Goal: Information Seeking & Learning: Learn about a topic

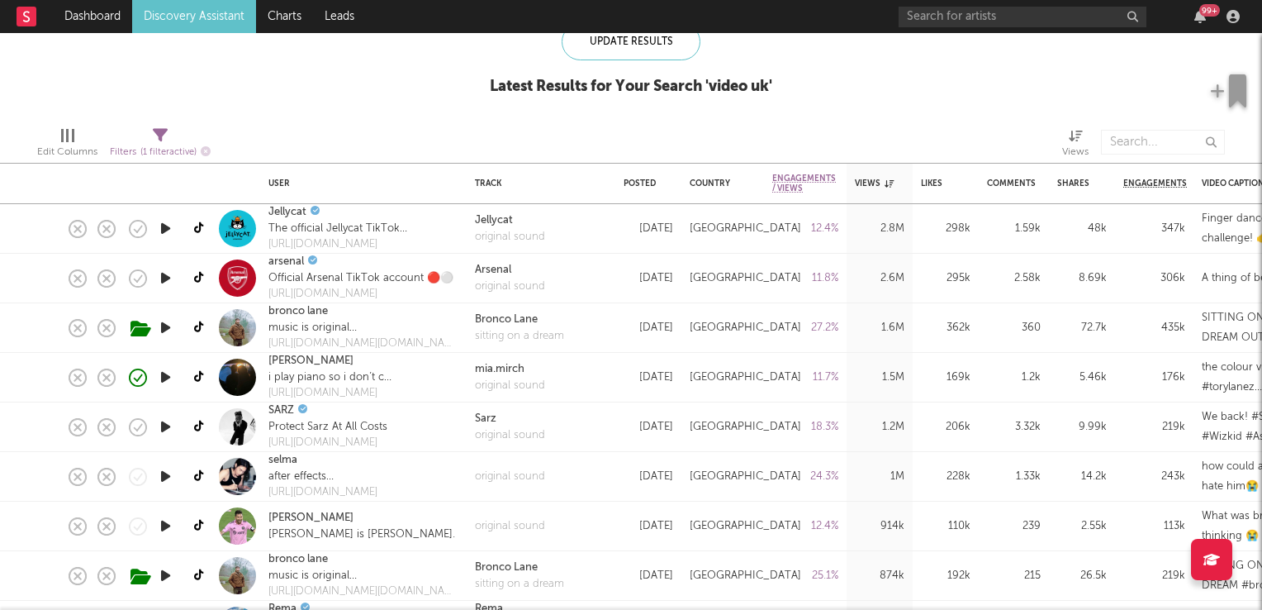
click at [197, 16] on link "Discovery Assistant" at bounding box center [194, 16] width 124 height 33
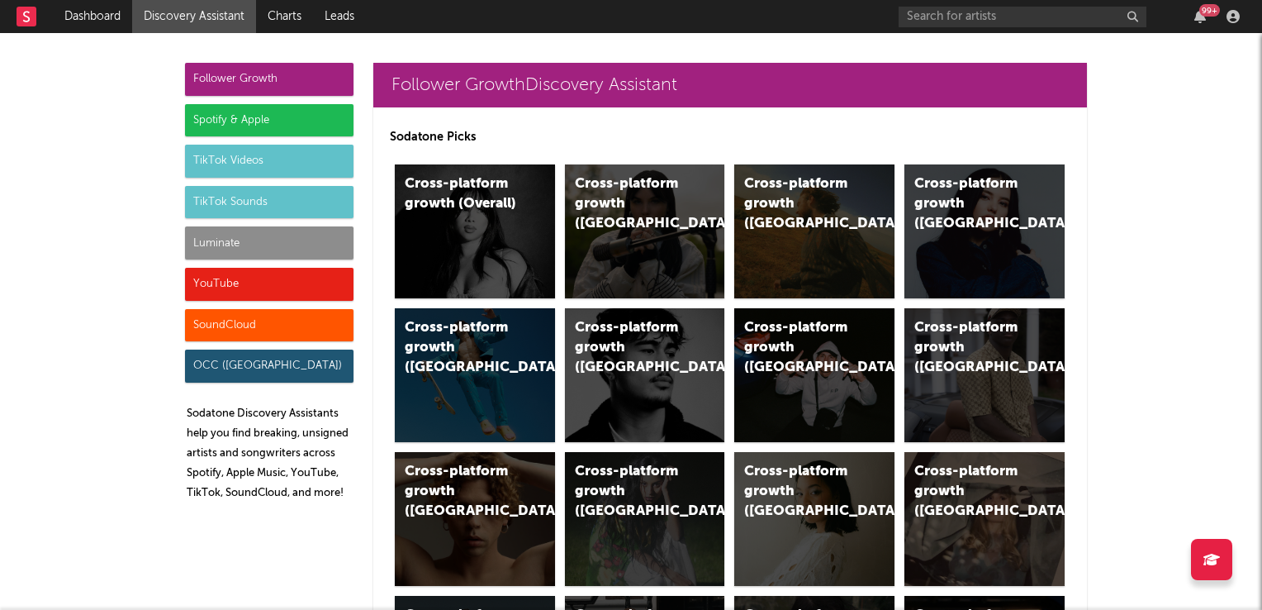
click at [232, 164] on div "TikTok Videos" at bounding box center [269, 161] width 169 height 33
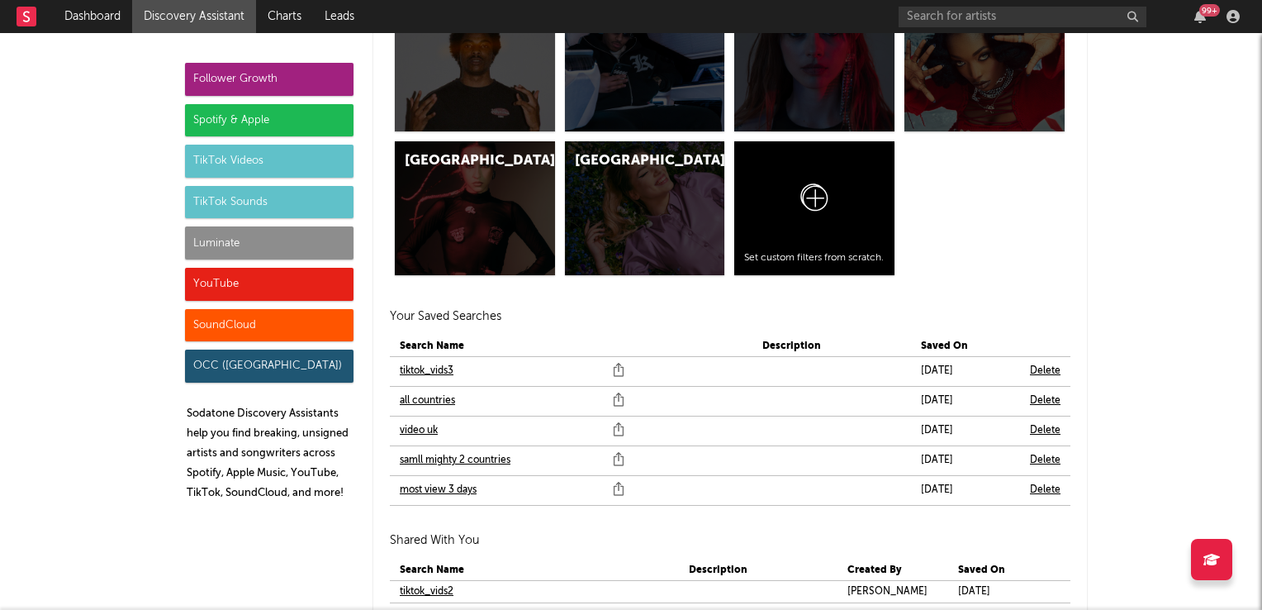
scroll to position [5542, 0]
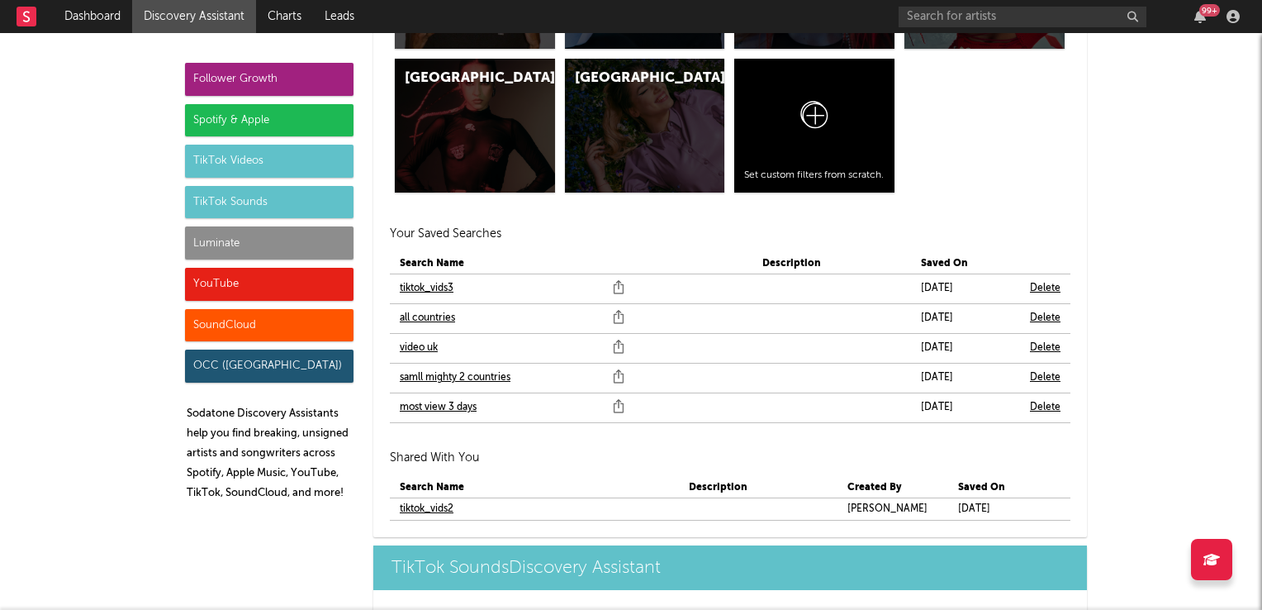
click at [428, 405] on link "most view 3 days" at bounding box center [438, 407] width 77 height 20
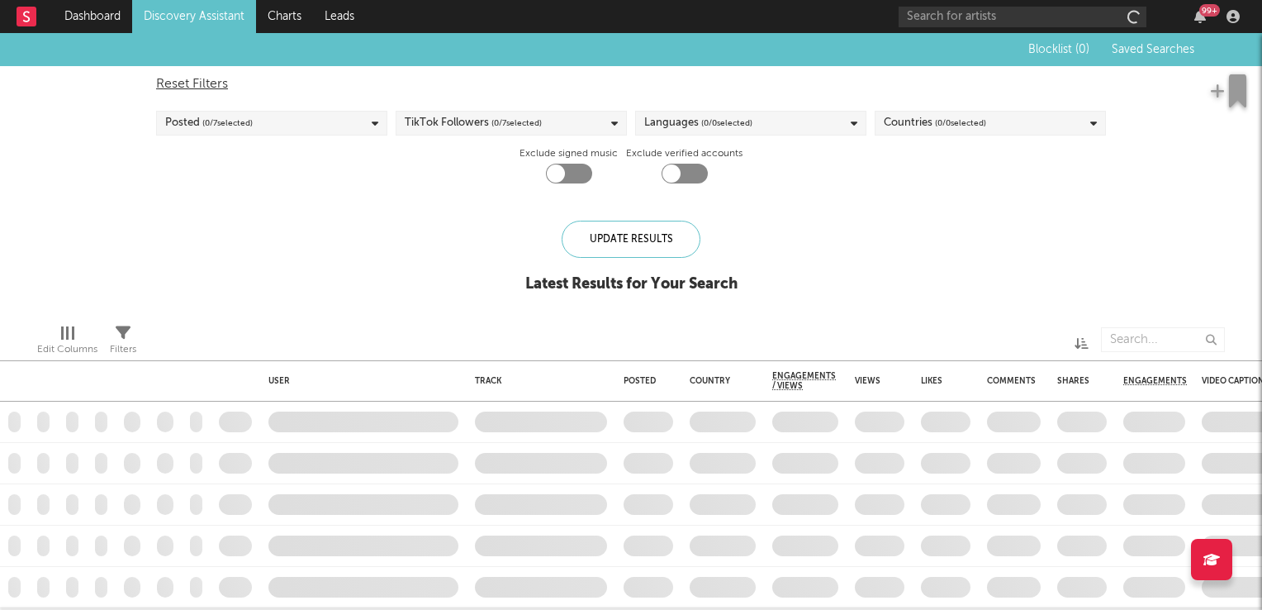
checkbox input "true"
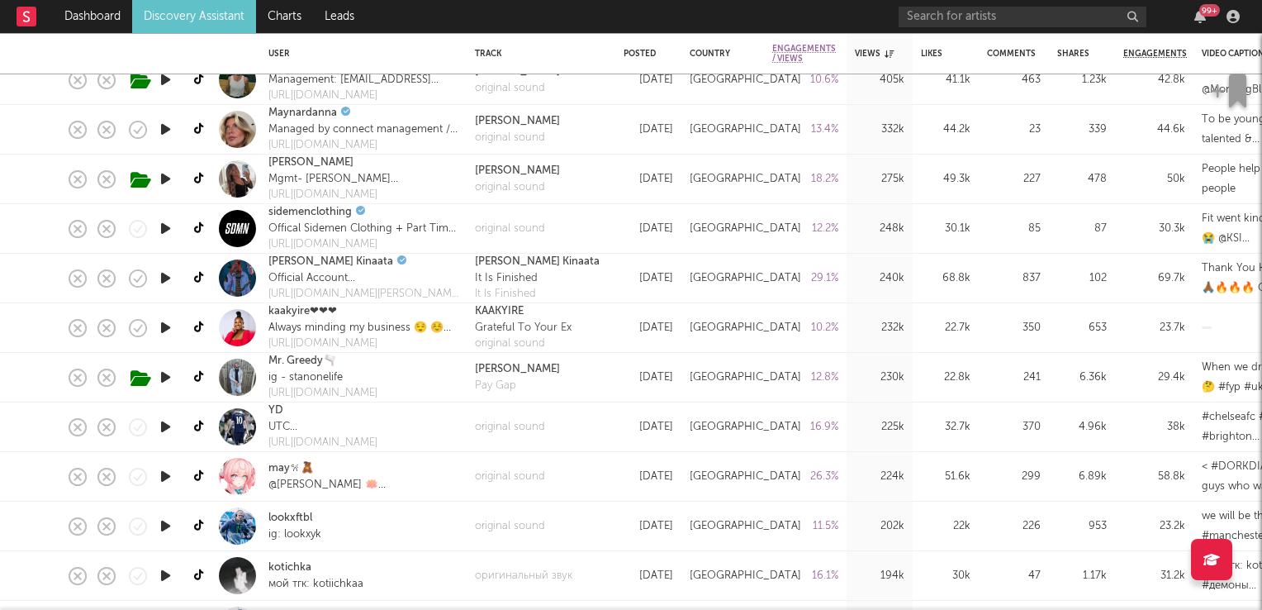
click at [167, 277] on icon "button" at bounding box center [165, 278] width 17 height 21
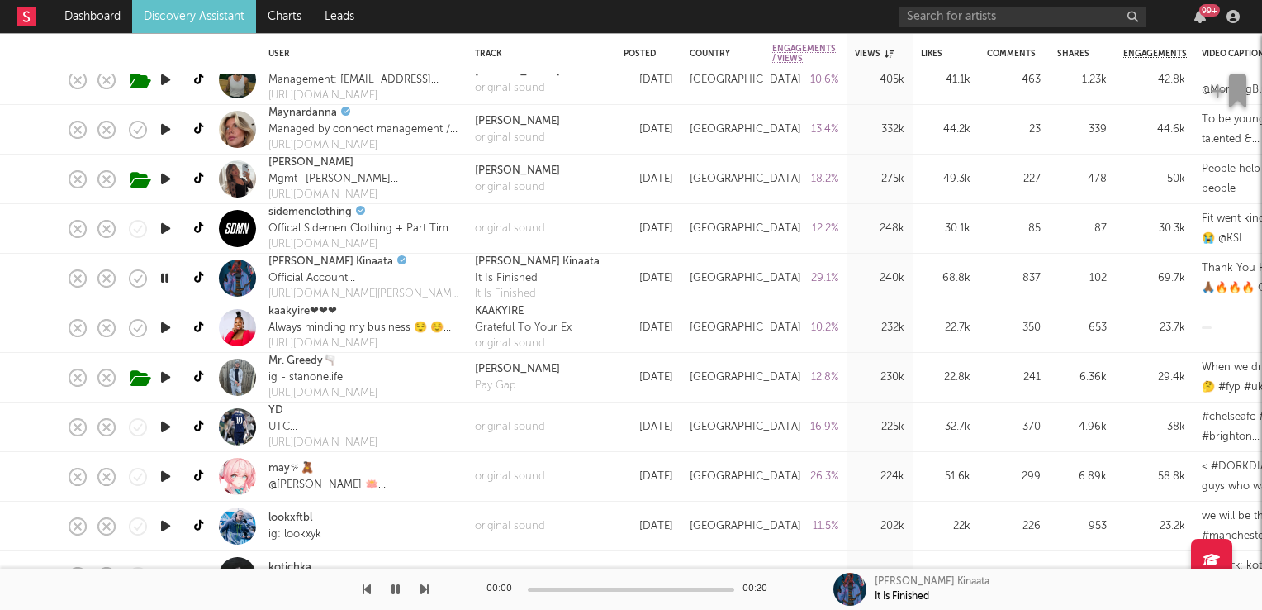
click at [167, 277] on icon "button" at bounding box center [165, 278] width 16 height 21
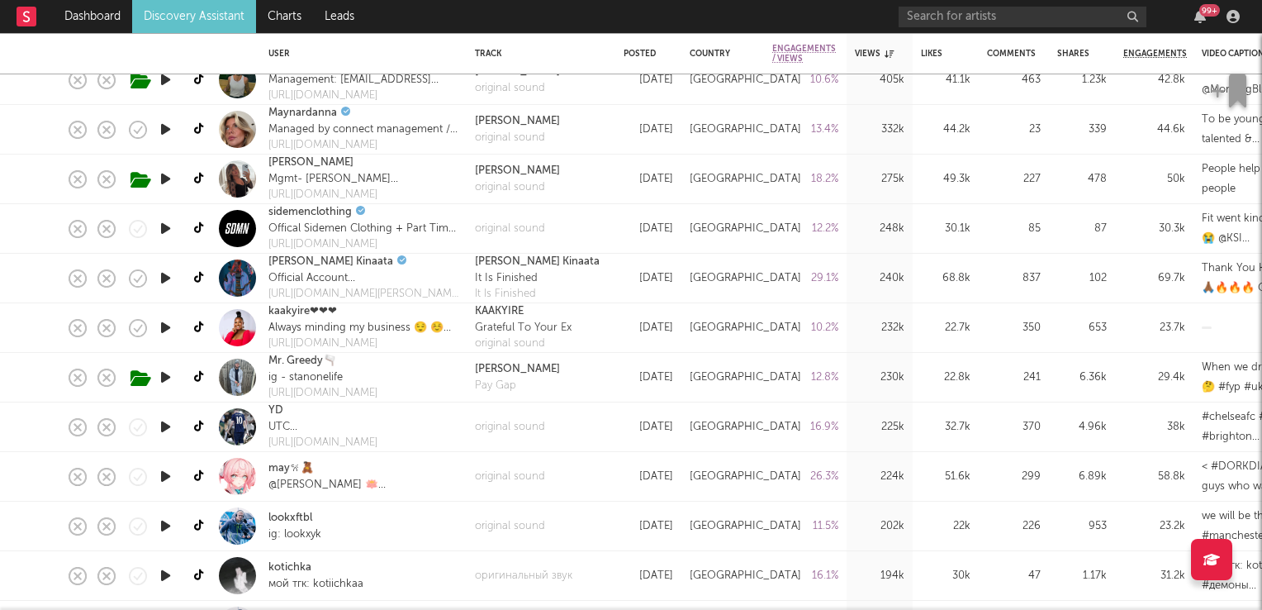
click at [166, 277] on icon "button" at bounding box center [165, 278] width 17 height 21
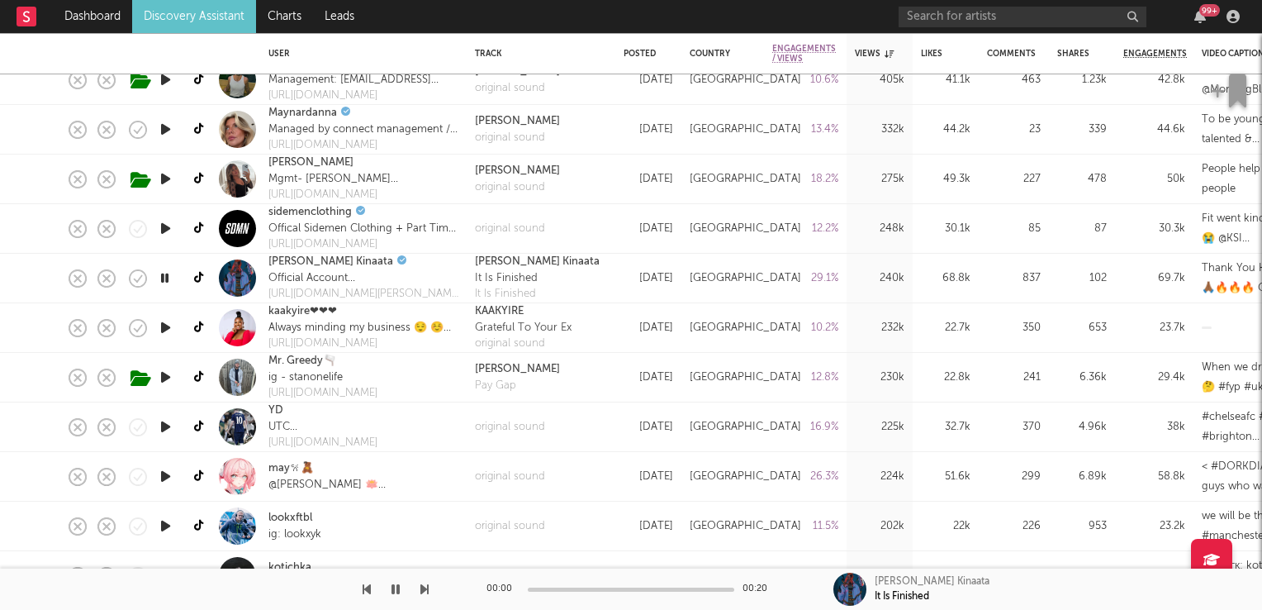
click at [166, 276] on icon "button" at bounding box center [165, 278] width 16 height 21
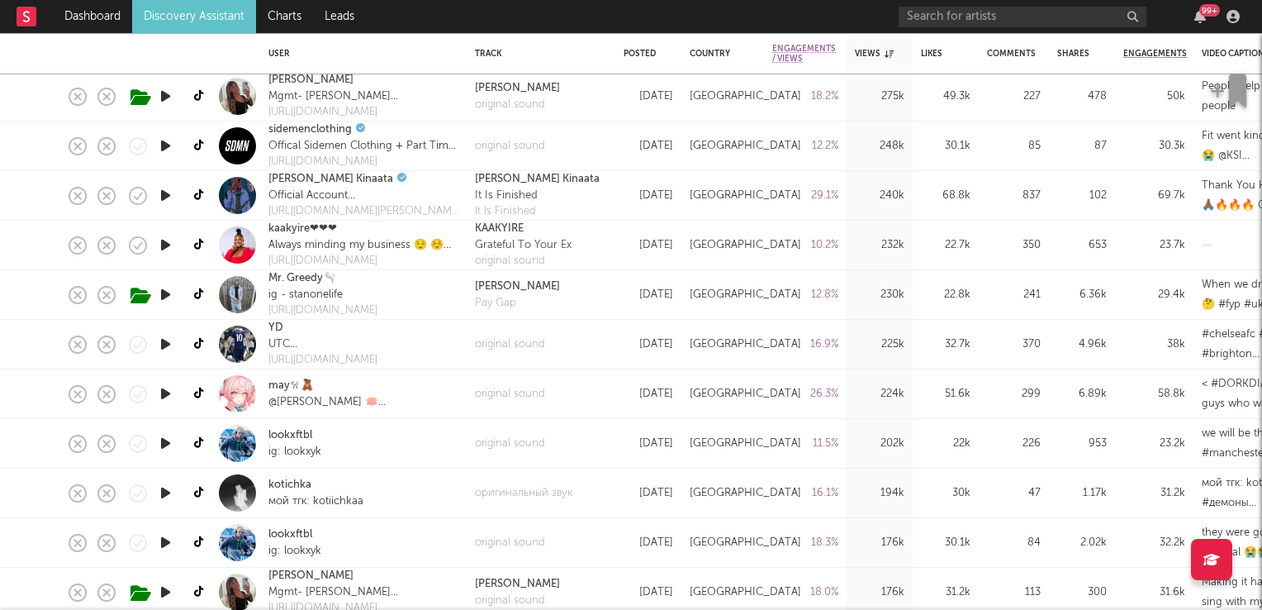
click at [167, 296] on icon "button" at bounding box center [165, 294] width 17 height 21
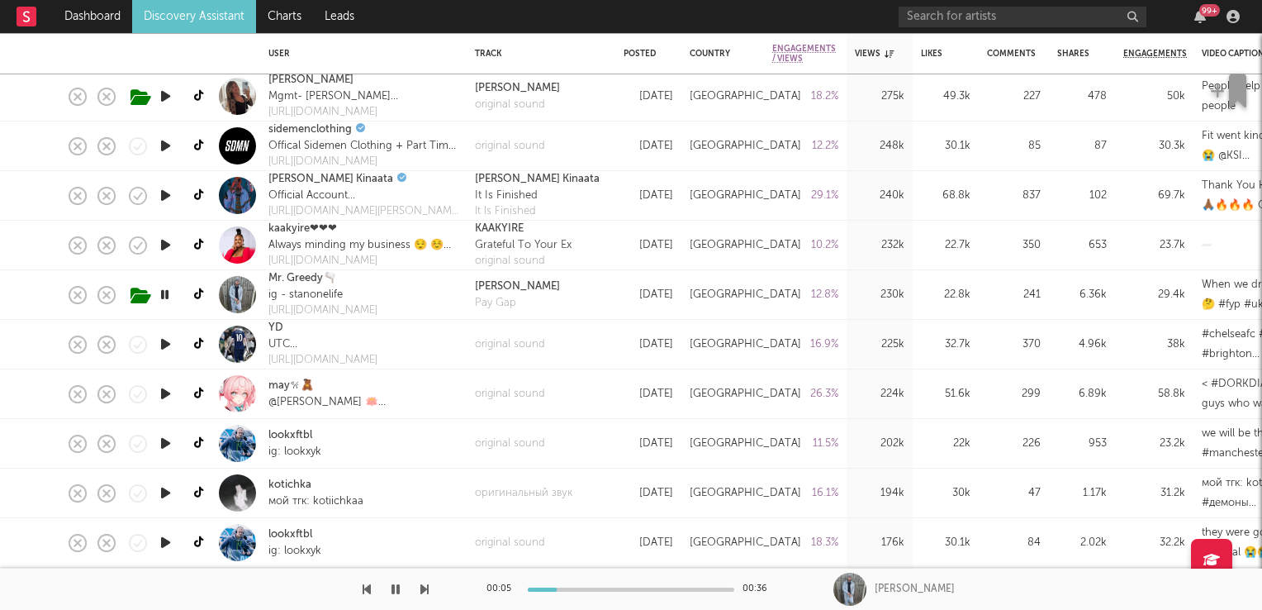
click at [167, 296] on icon "button" at bounding box center [165, 294] width 16 height 21
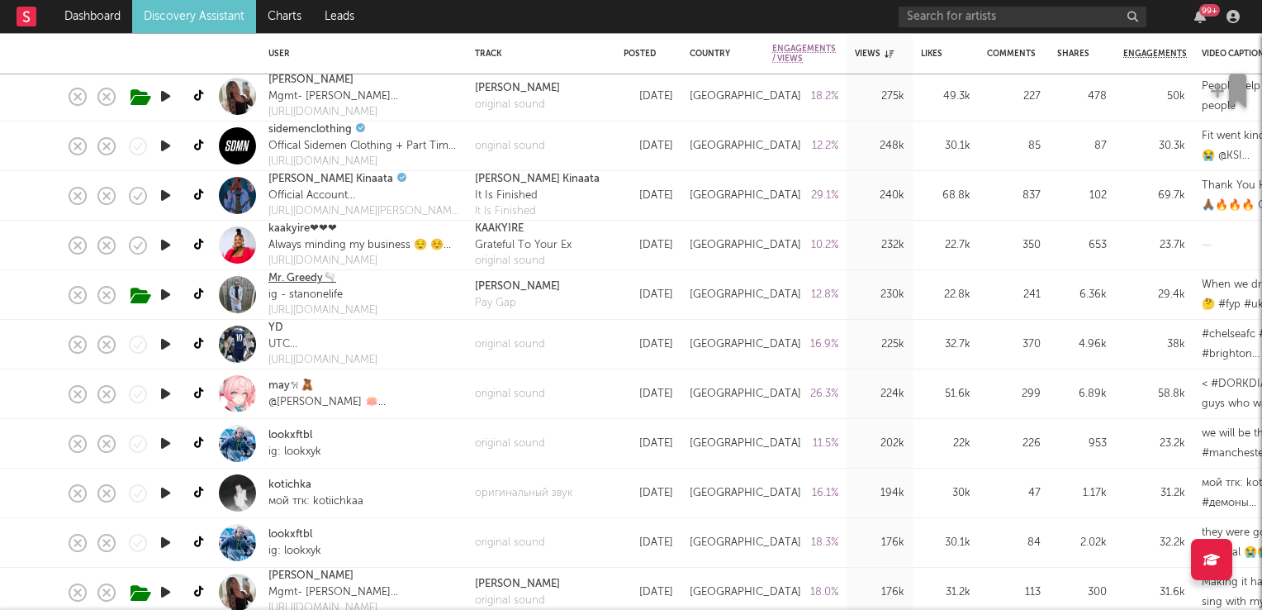
click at [292, 278] on link "Mr. Greedy🫗" at bounding box center [303, 278] width 68 height 17
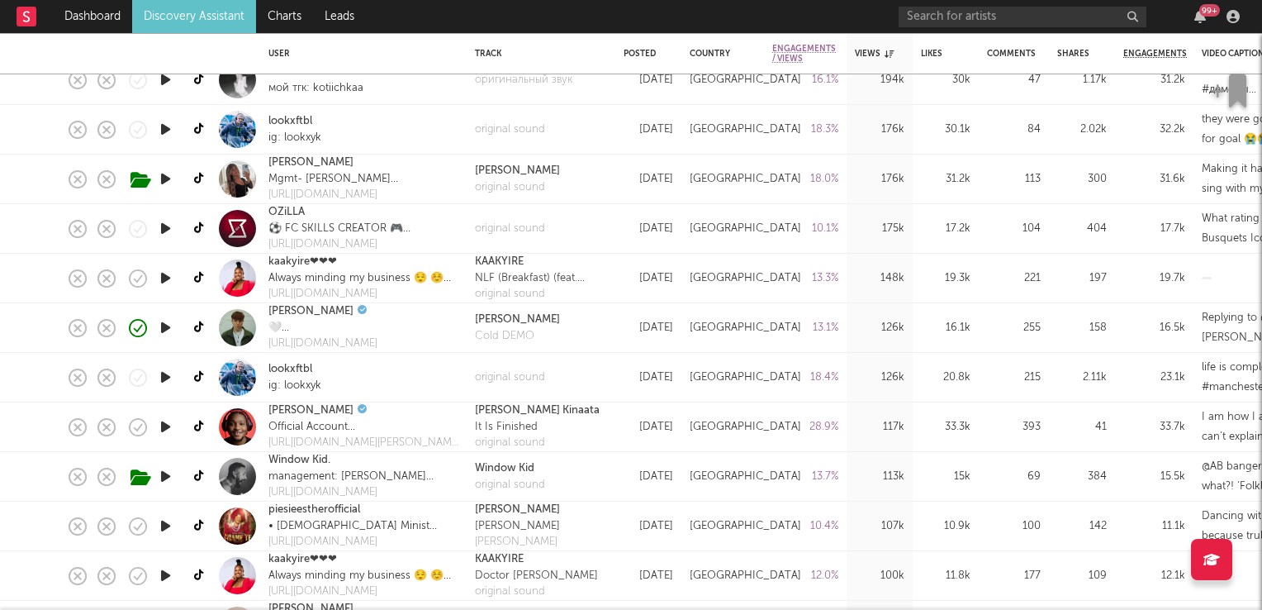
click at [162, 378] on icon "button" at bounding box center [165, 377] width 17 height 21
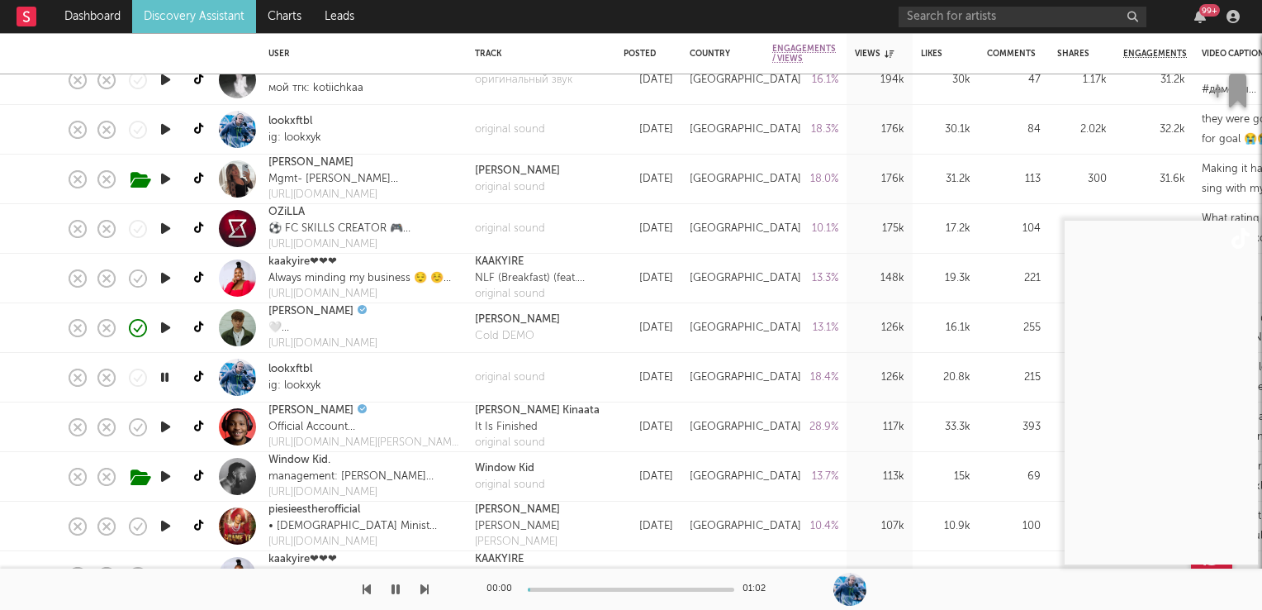
click at [162, 378] on icon "button" at bounding box center [165, 377] width 16 height 21
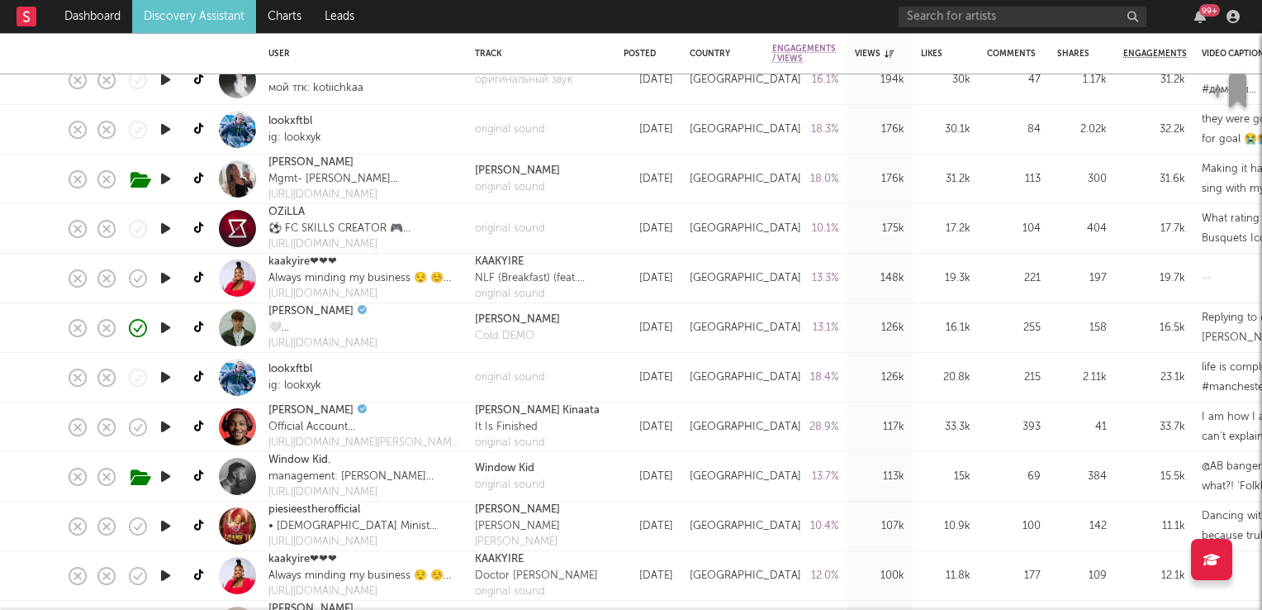
click at [165, 425] on icon "button" at bounding box center [165, 426] width 17 height 21
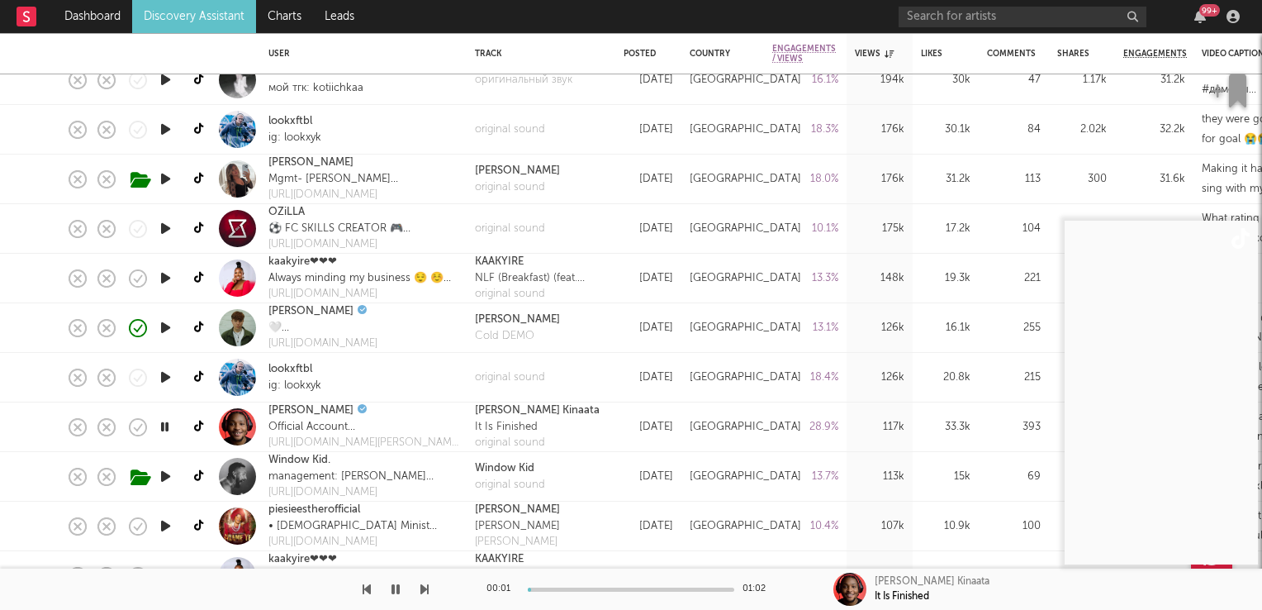
click at [165, 427] on icon "button" at bounding box center [165, 426] width 16 height 21
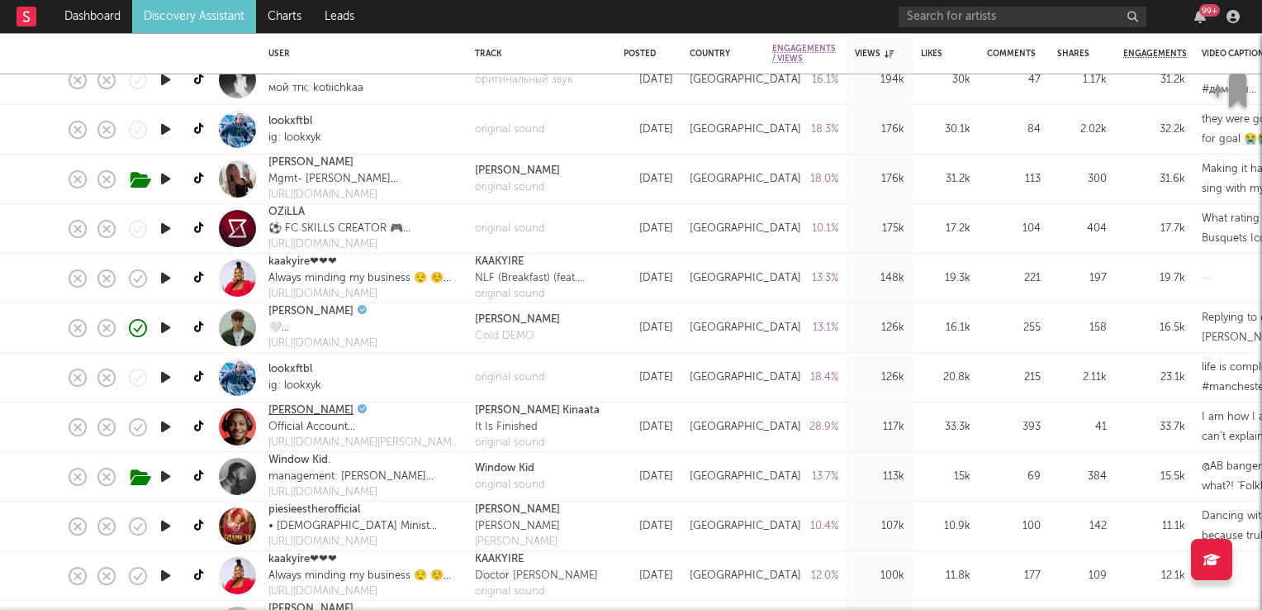
click at [288, 412] on link "Kobe Boujee" at bounding box center [311, 410] width 85 height 17
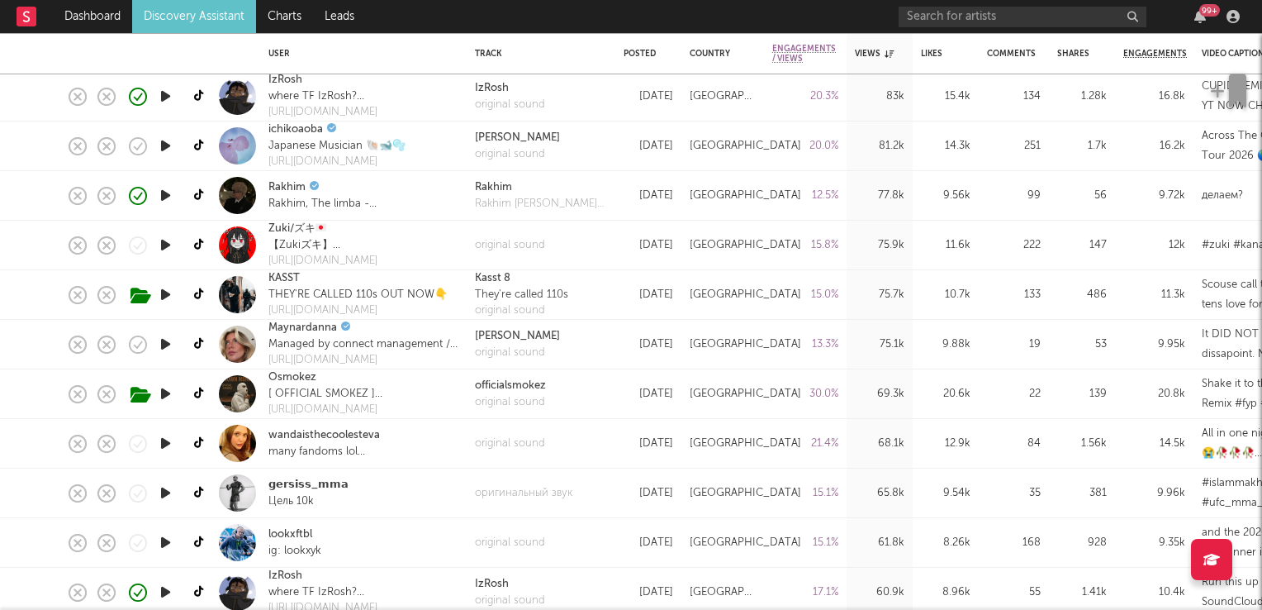
click at [160, 444] on icon "button" at bounding box center [165, 443] width 17 height 21
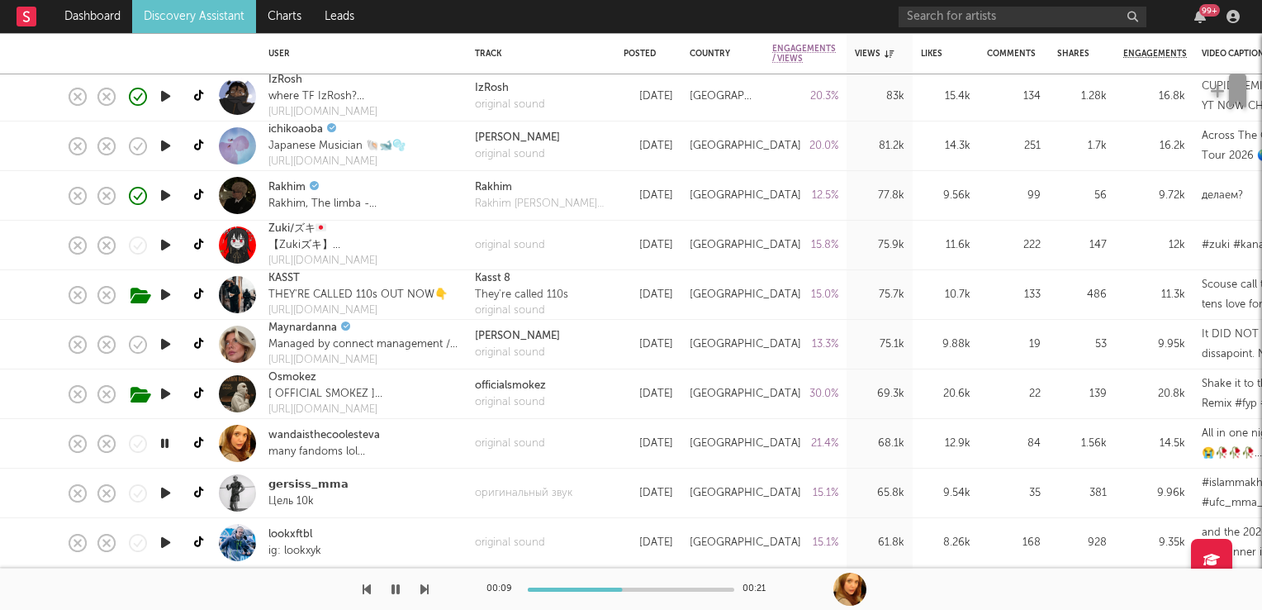
click at [164, 442] on icon "button" at bounding box center [165, 443] width 16 height 21
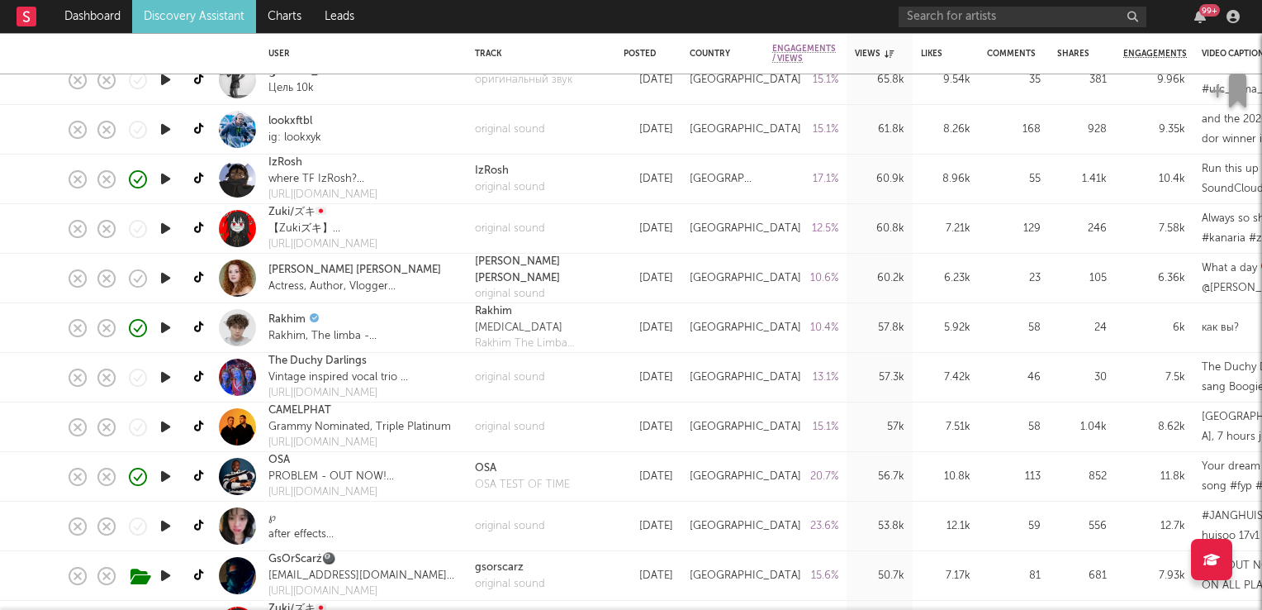
click at [162, 478] on icon "button" at bounding box center [165, 476] width 17 height 21
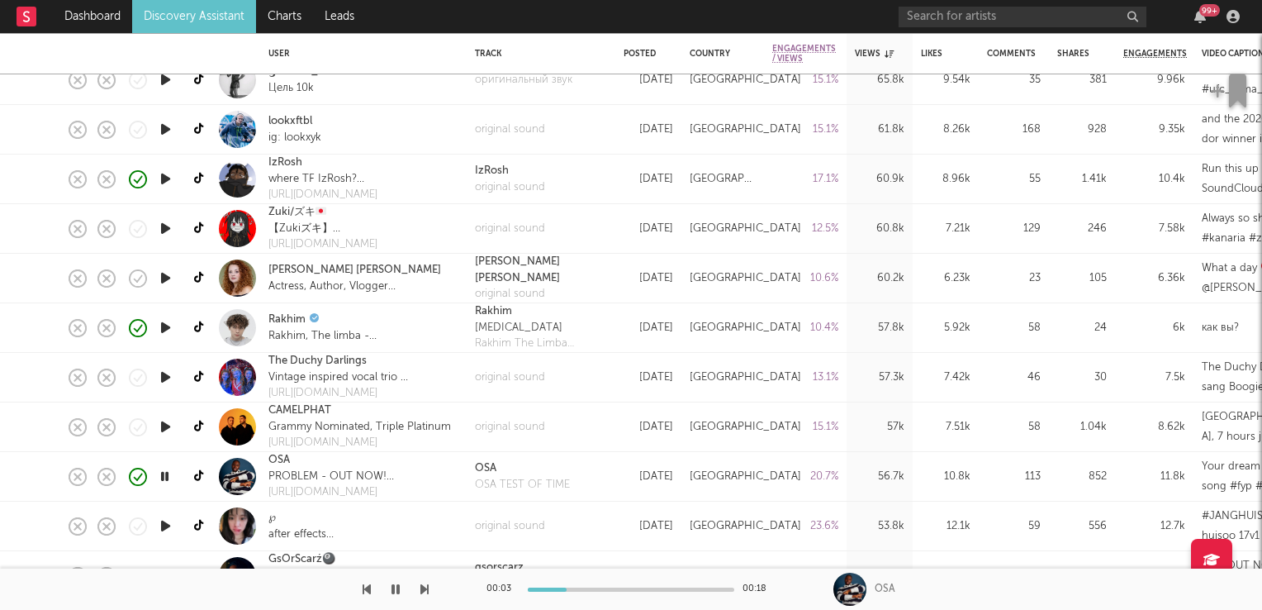
click at [162, 478] on icon "button" at bounding box center [165, 476] width 16 height 21
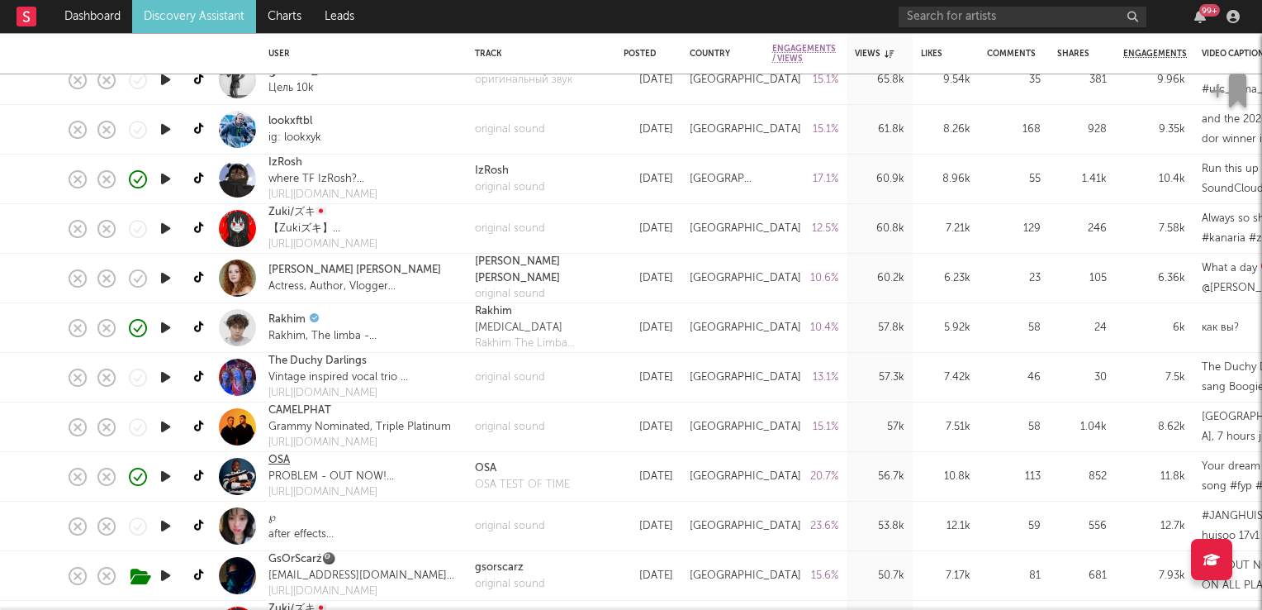
click at [278, 463] on link "OSA" at bounding box center [279, 460] width 21 height 17
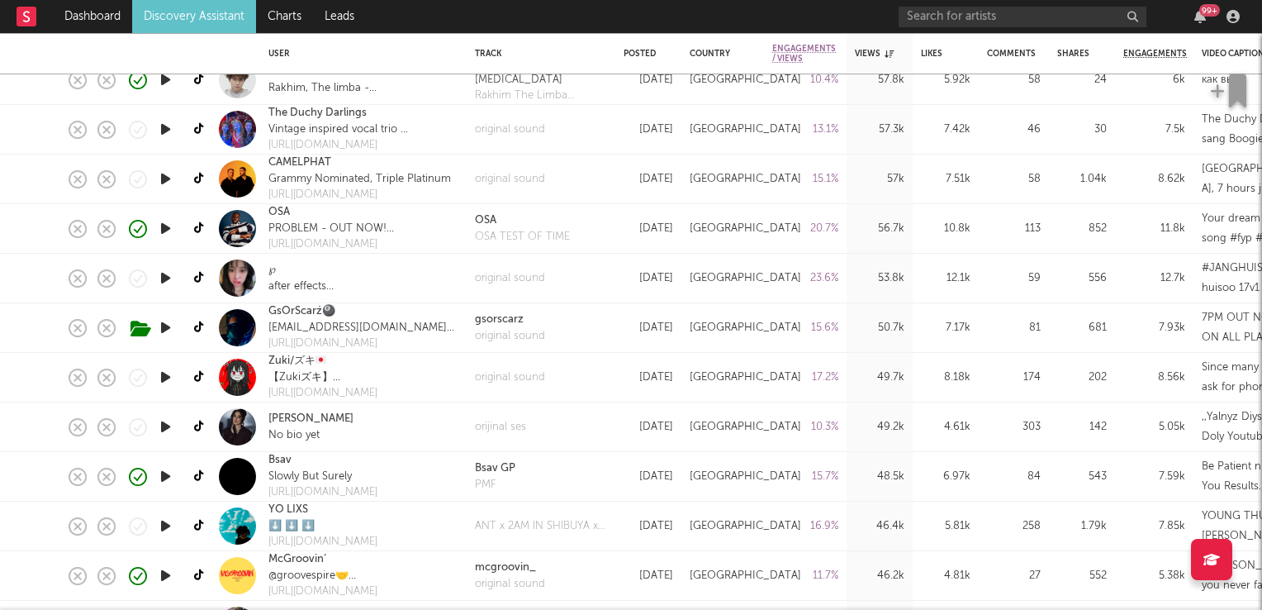
click at [163, 479] on icon "button" at bounding box center [165, 476] width 17 height 21
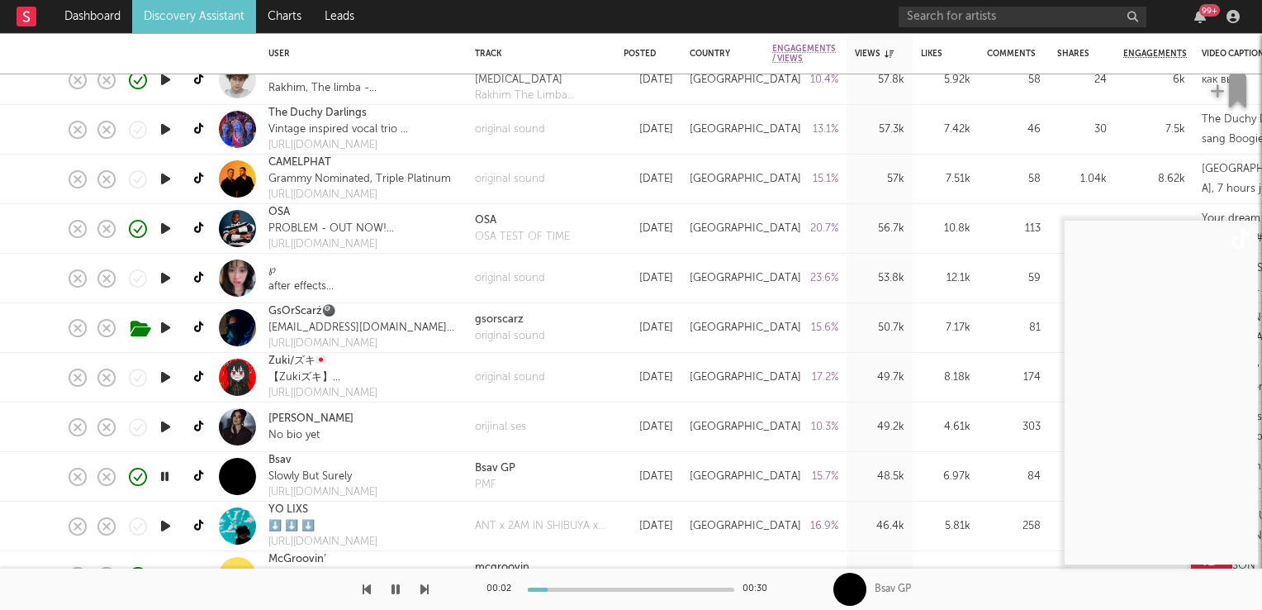
click at [163, 479] on icon "button" at bounding box center [165, 476] width 16 height 21
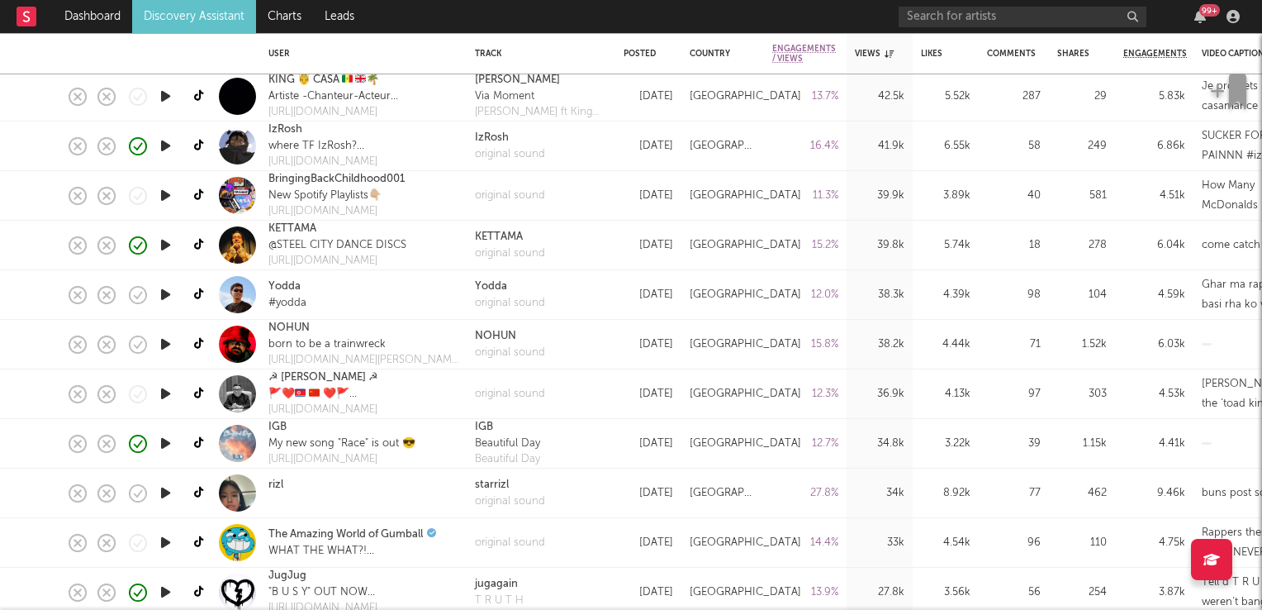
click at [164, 488] on icon "button" at bounding box center [165, 493] width 17 height 21
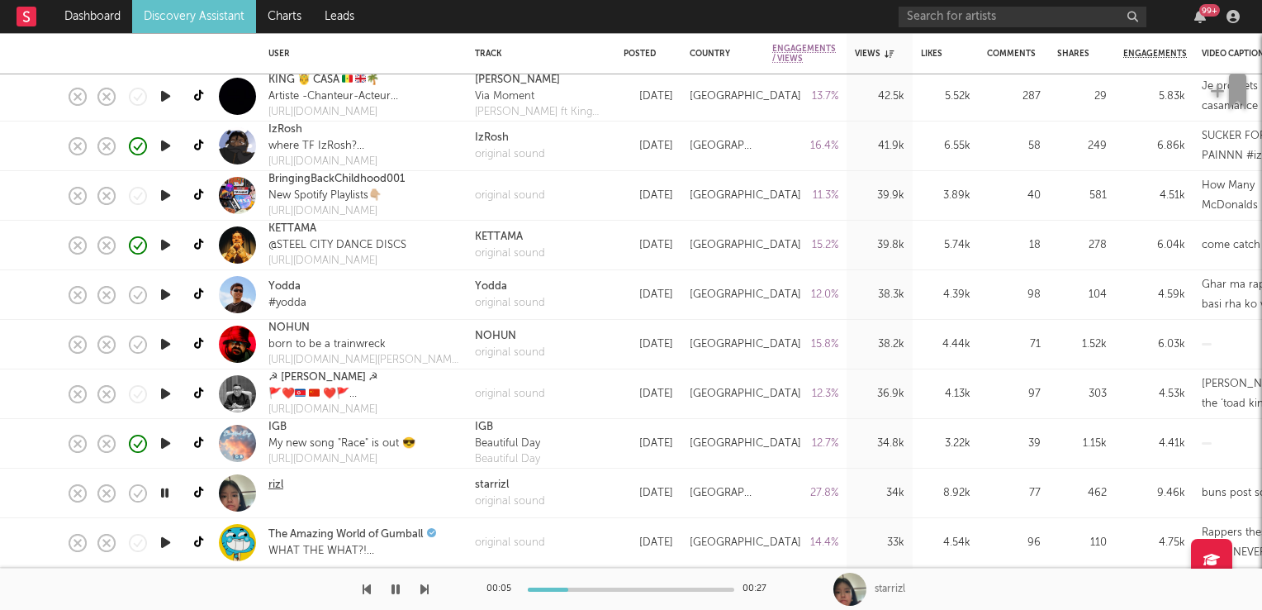
click at [281, 485] on link "rizl" at bounding box center [276, 485] width 15 height 17
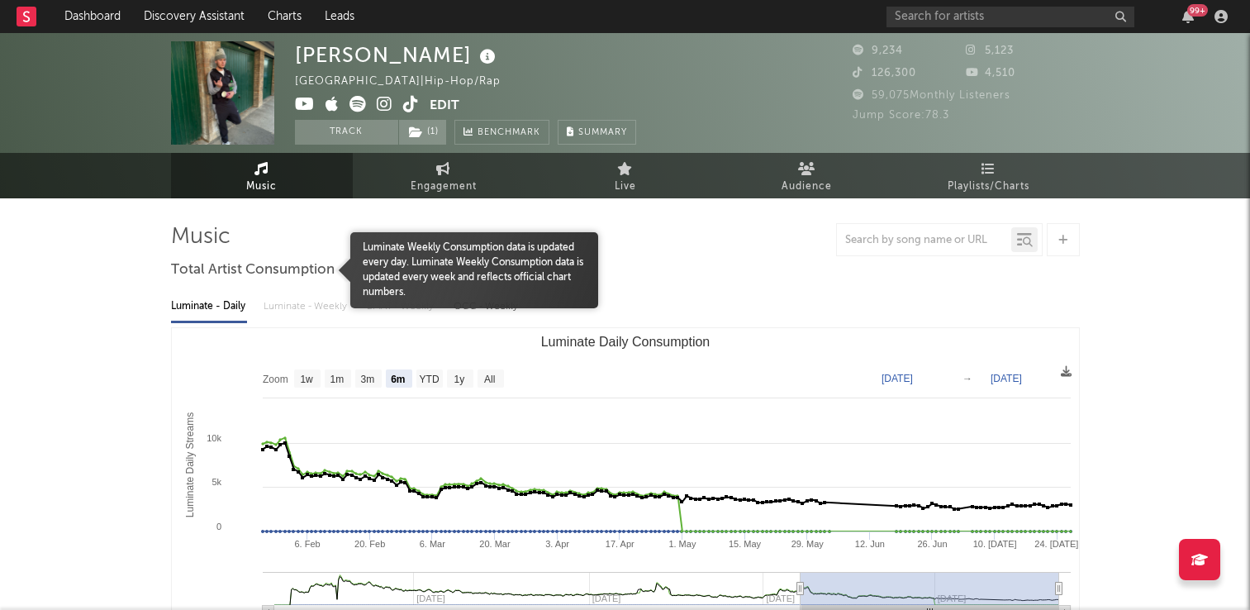
select select "6m"
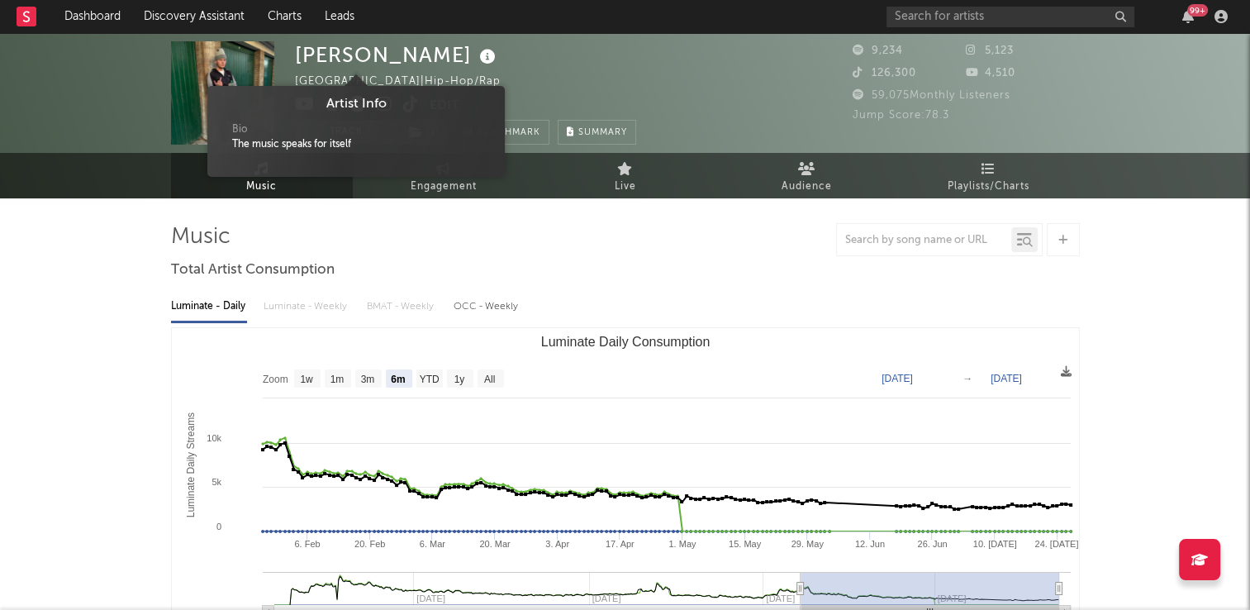
click at [476, 59] on icon at bounding box center [488, 56] width 24 height 23
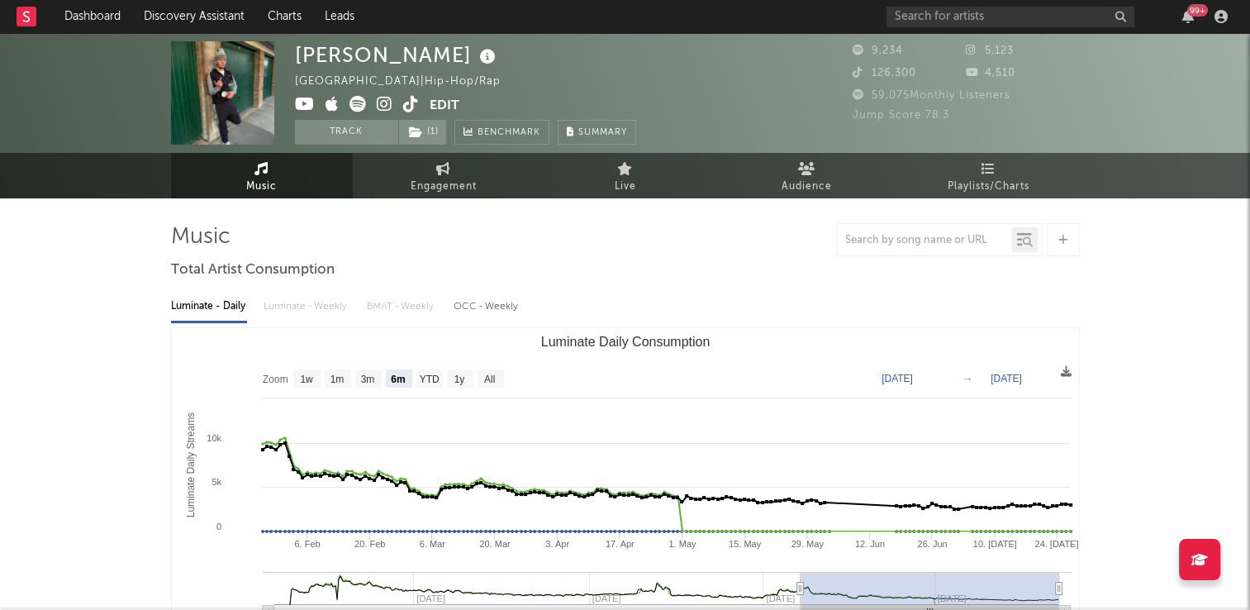
click at [590, 76] on div "Stan United Kingdom | Hip-Hop/Rap Edit Track ( 1 ) Benchmark Summary" at bounding box center [465, 92] width 341 height 103
click at [403, 107] on icon at bounding box center [411, 104] width 16 height 17
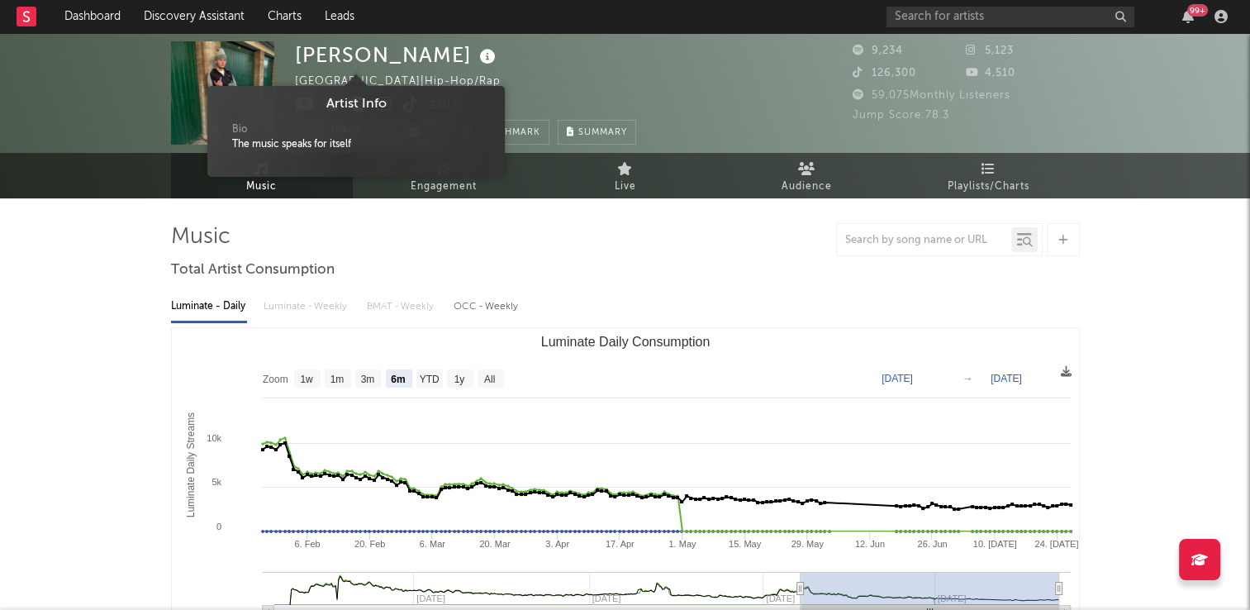
click at [476, 55] on icon at bounding box center [488, 56] width 24 height 23
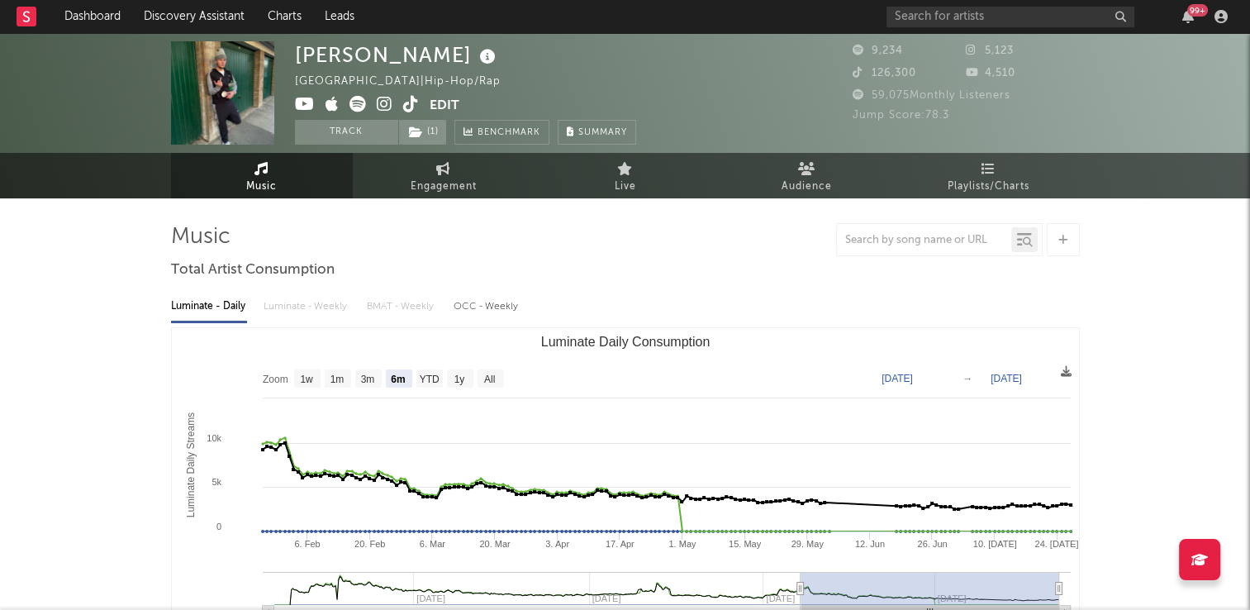
click at [544, 58] on div "Stan United Kingdom | Hip-Hop/Rap Edit Track ( 1 ) Benchmark Summary" at bounding box center [465, 92] width 341 height 103
click at [361, 109] on icon at bounding box center [357, 104] width 17 height 17
click at [476, 59] on icon at bounding box center [488, 56] width 24 height 23
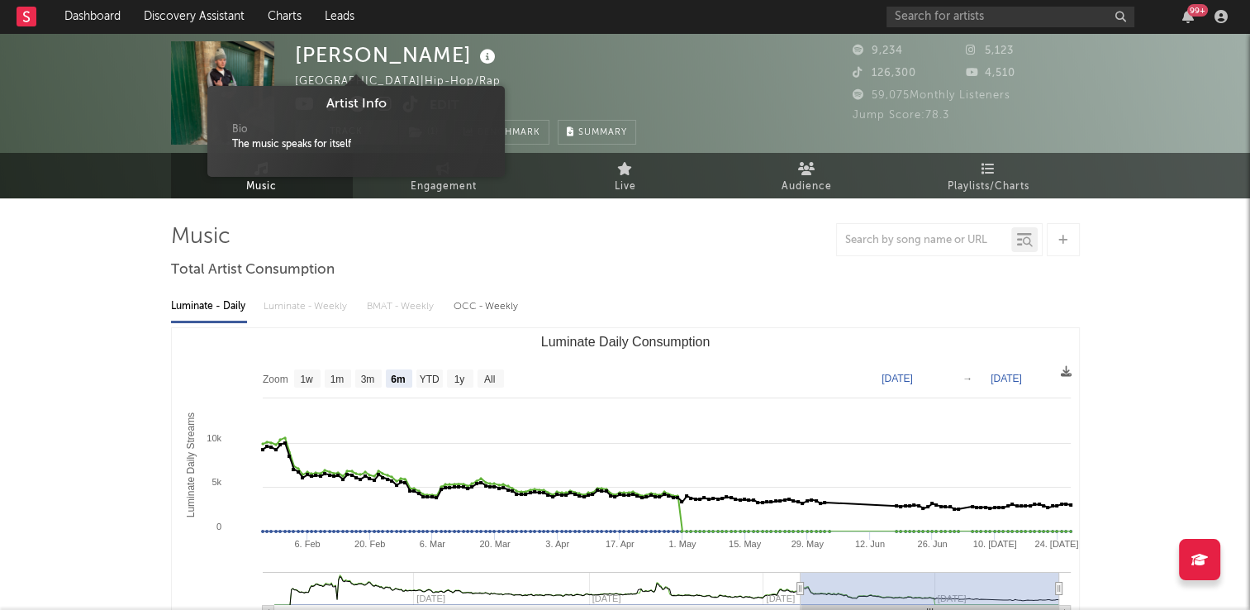
click at [488, 59] on div "Stan United Kingdom | Hip-Hop/Rap Edit Track ( 1 ) Benchmark Summary" at bounding box center [465, 92] width 341 height 103
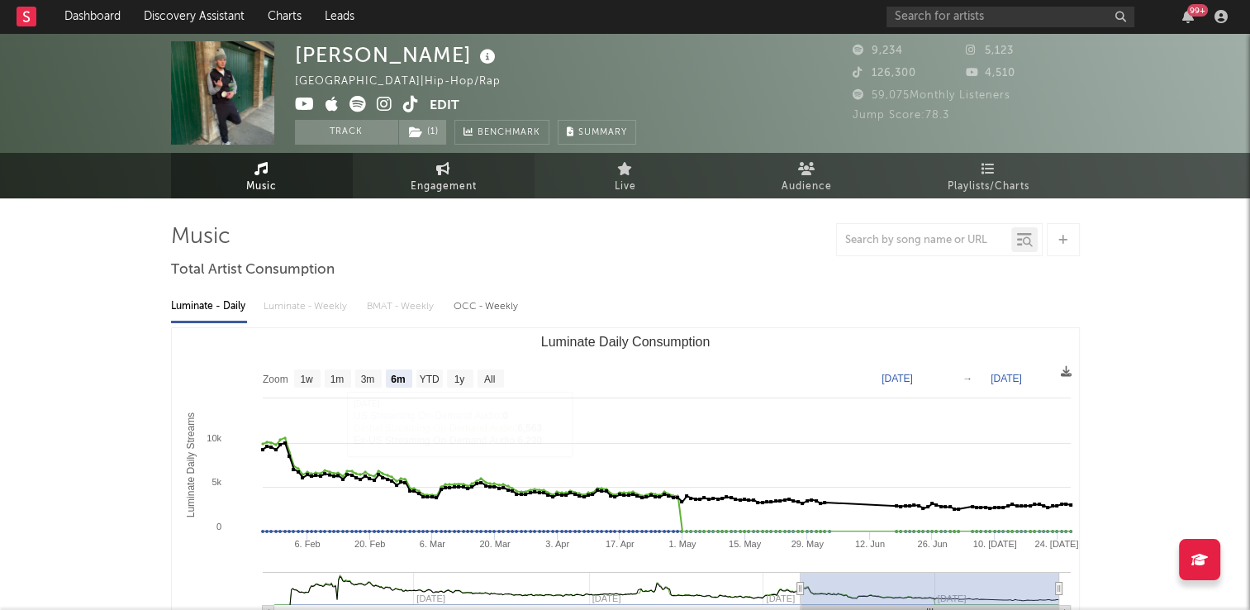
click at [450, 174] on link "Engagement" at bounding box center [444, 175] width 182 height 45
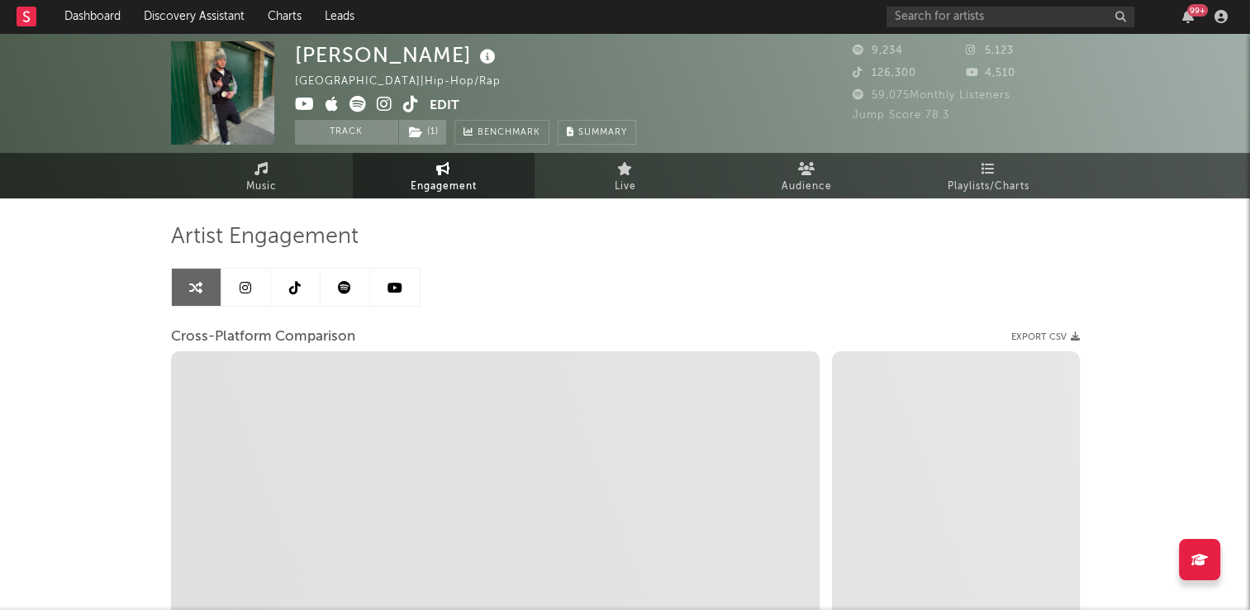
select select "1w"
click at [303, 288] on link at bounding box center [296, 287] width 50 height 37
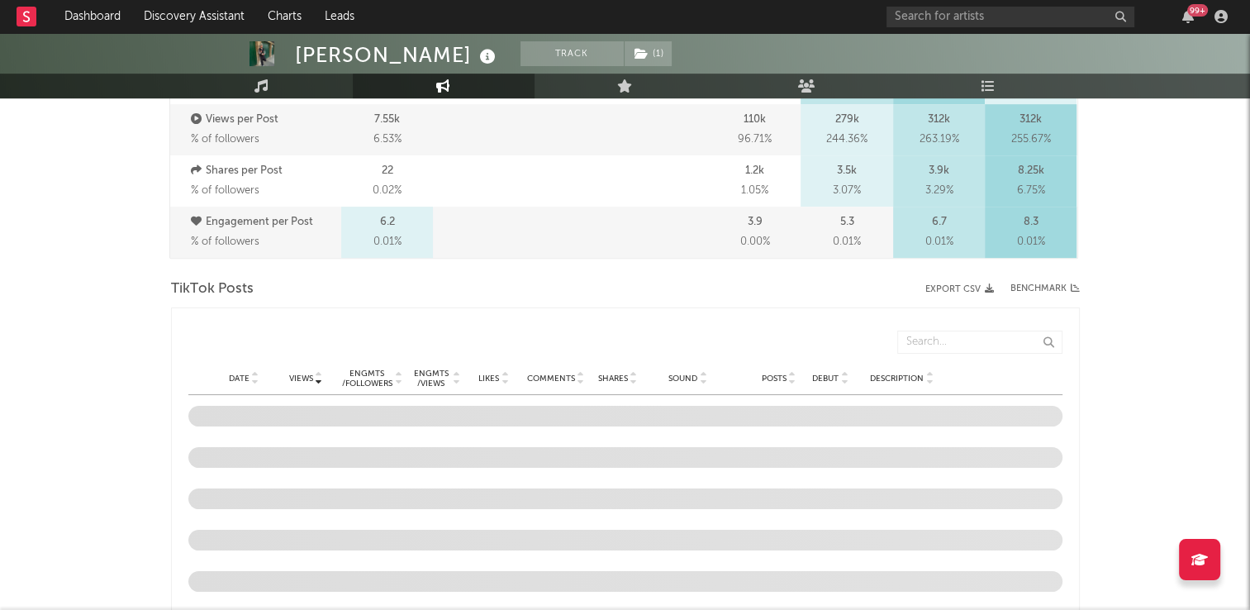
select select "6m"
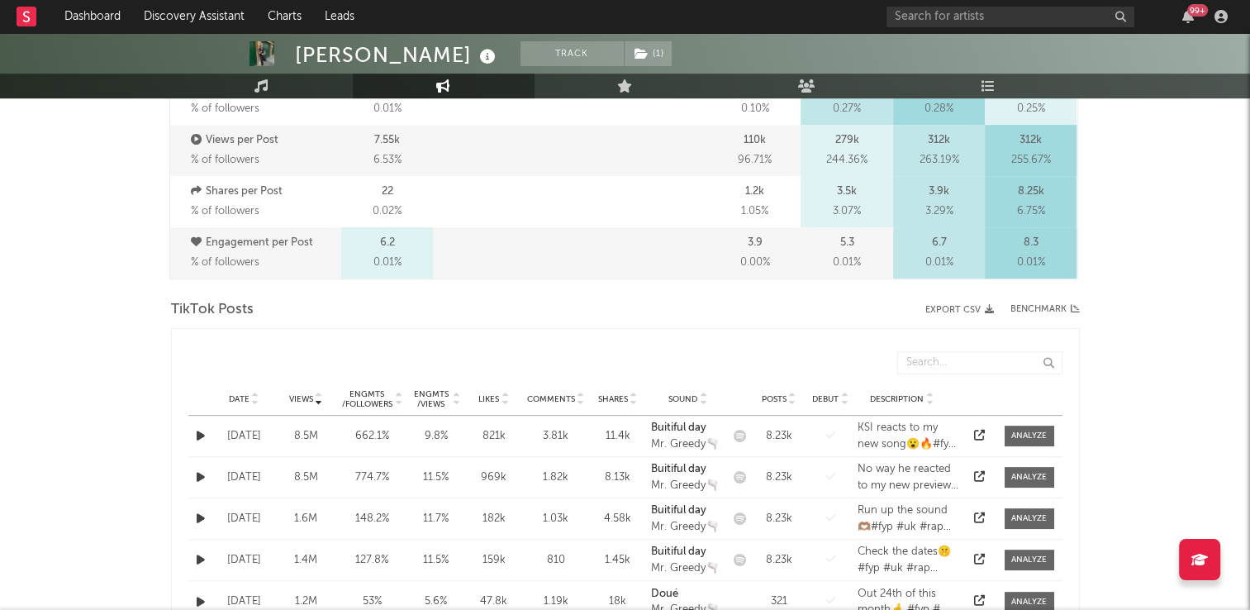
scroll to position [667, 0]
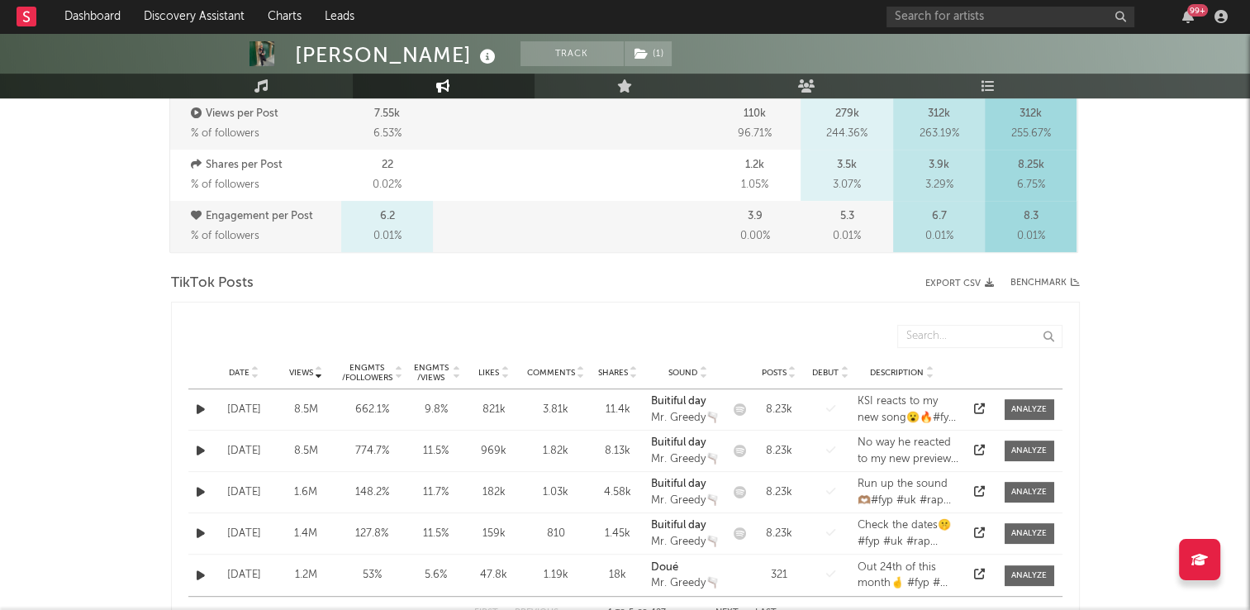
click at [254, 364] on div "Date Views Engmts / Followers Engmts / Views Likes Comments Shares Sound Posts …" at bounding box center [625, 372] width 874 height 33
click at [254, 367] on icon at bounding box center [255, 369] width 8 height 7
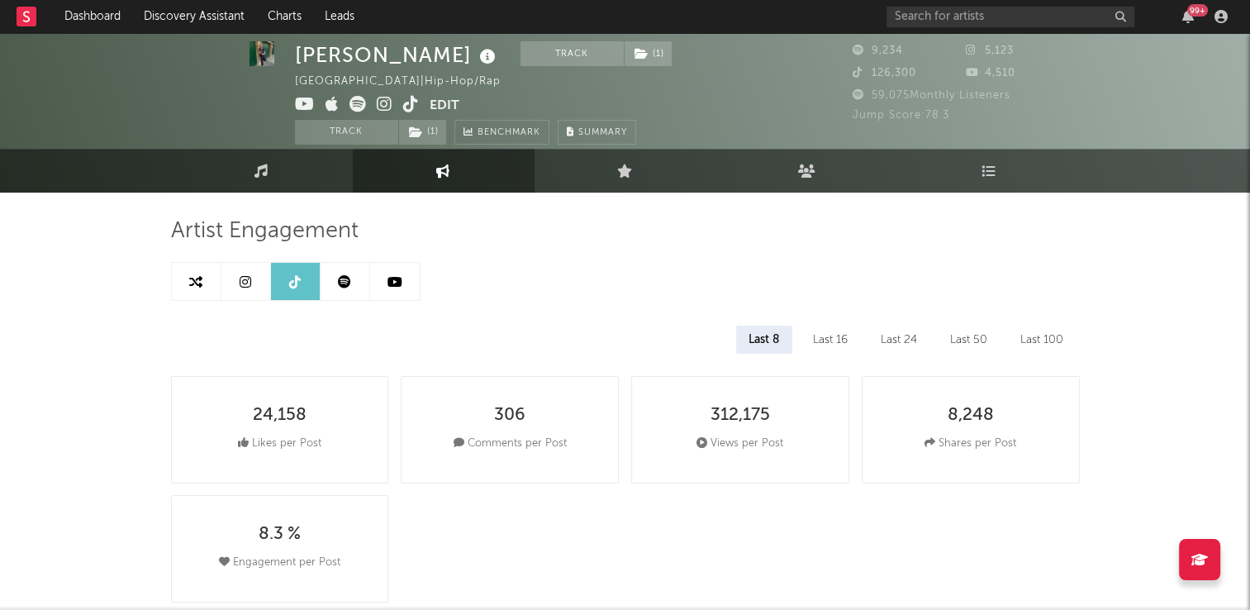
scroll to position [0, 0]
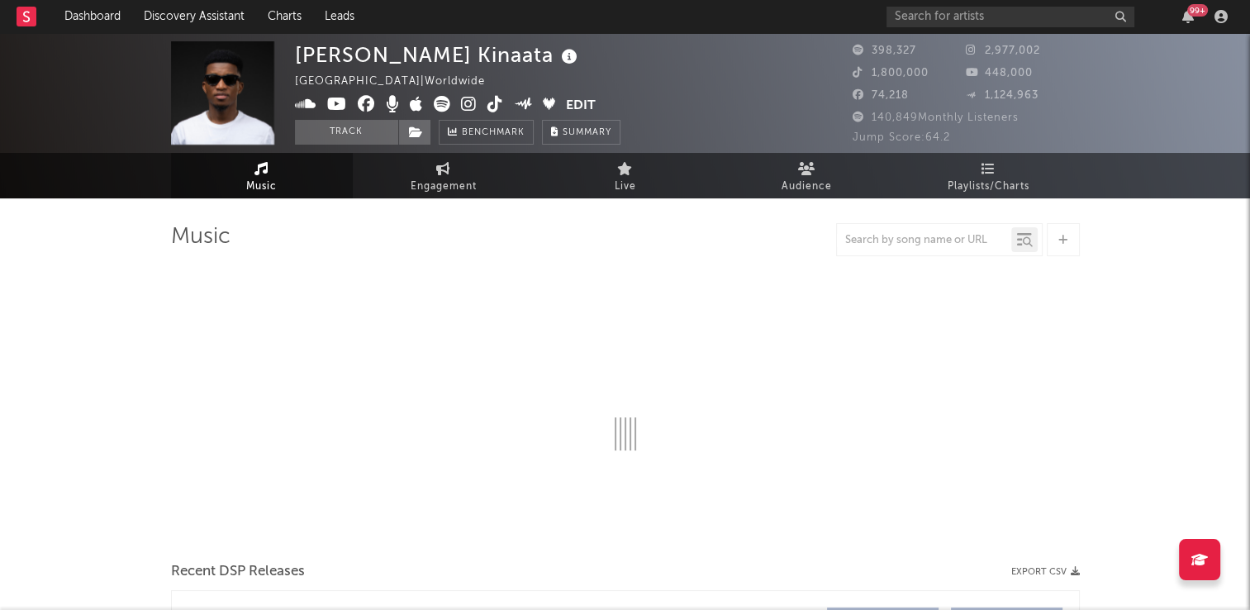
select select "6m"
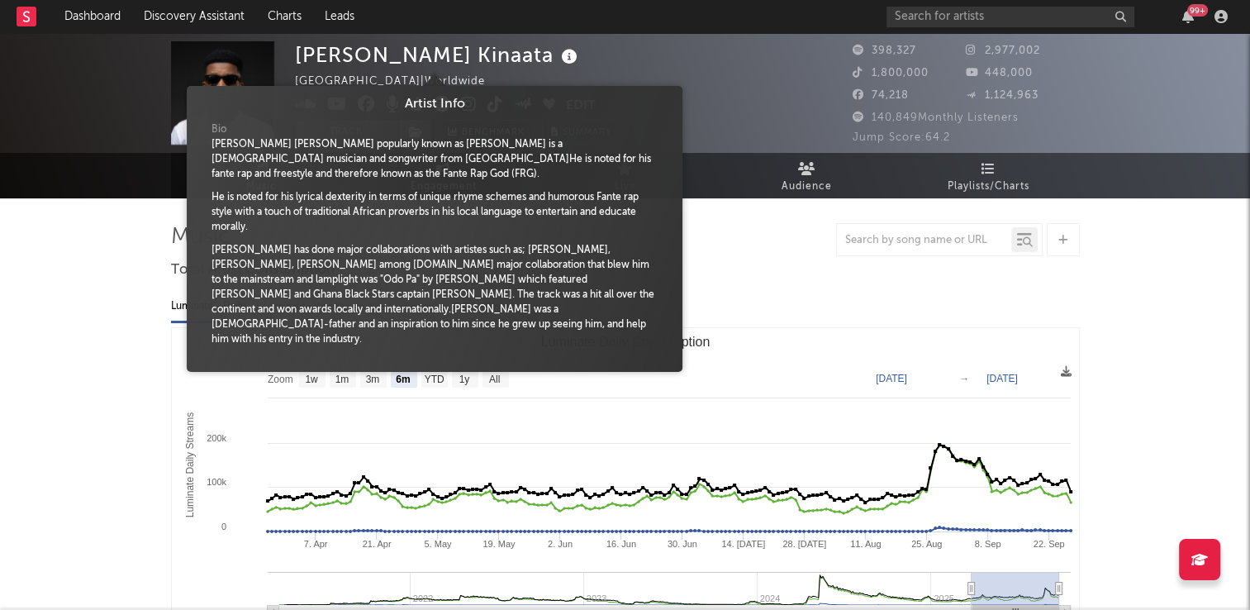
click at [558, 58] on icon at bounding box center [570, 56] width 24 height 23
click at [558, 57] on icon at bounding box center [570, 56] width 24 height 23
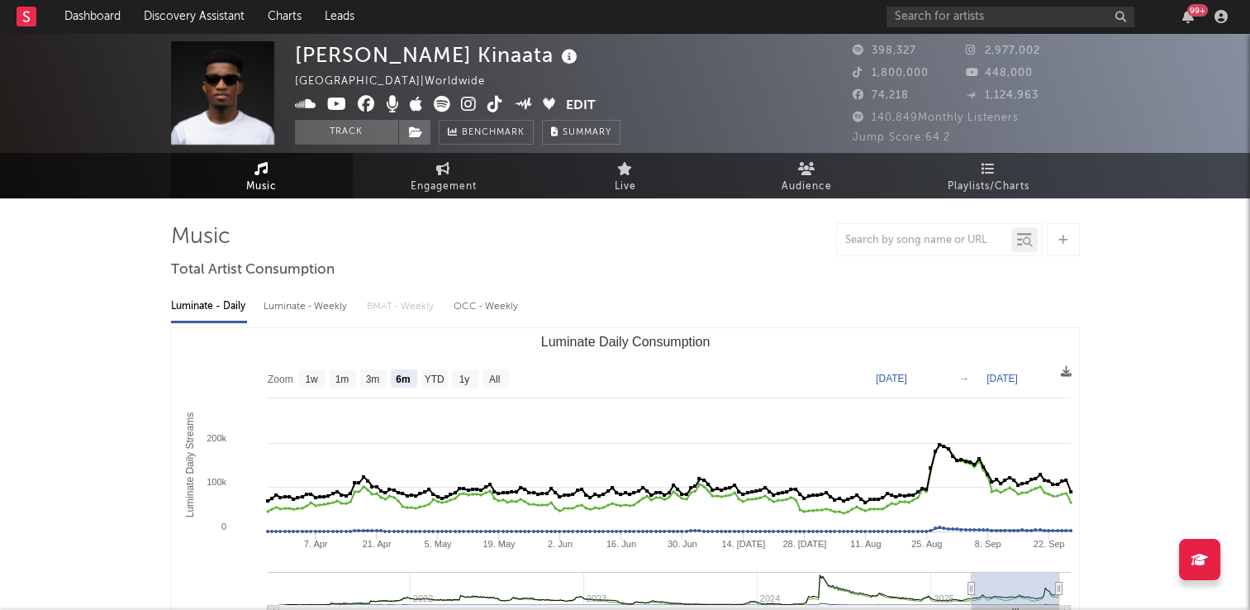
click at [499, 63] on div "Kofi Kinaata Ghana | Worldwide Edit Track Benchmark Summary" at bounding box center [458, 92] width 326 height 103
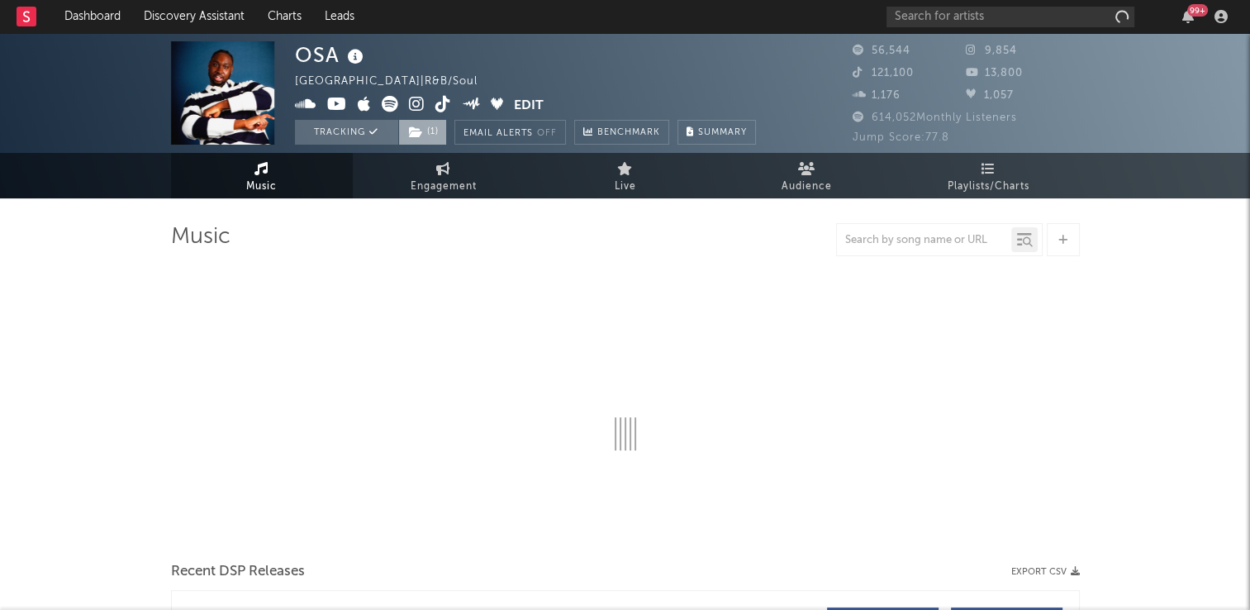
select select "6m"
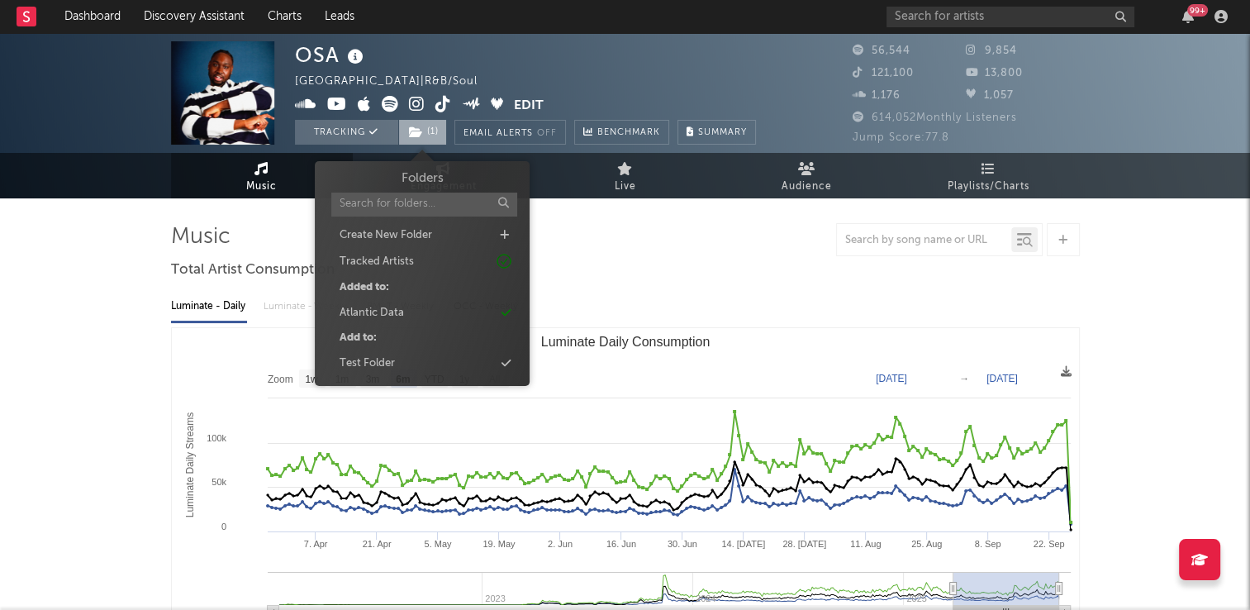
click at [416, 137] on icon at bounding box center [416, 132] width 14 height 12
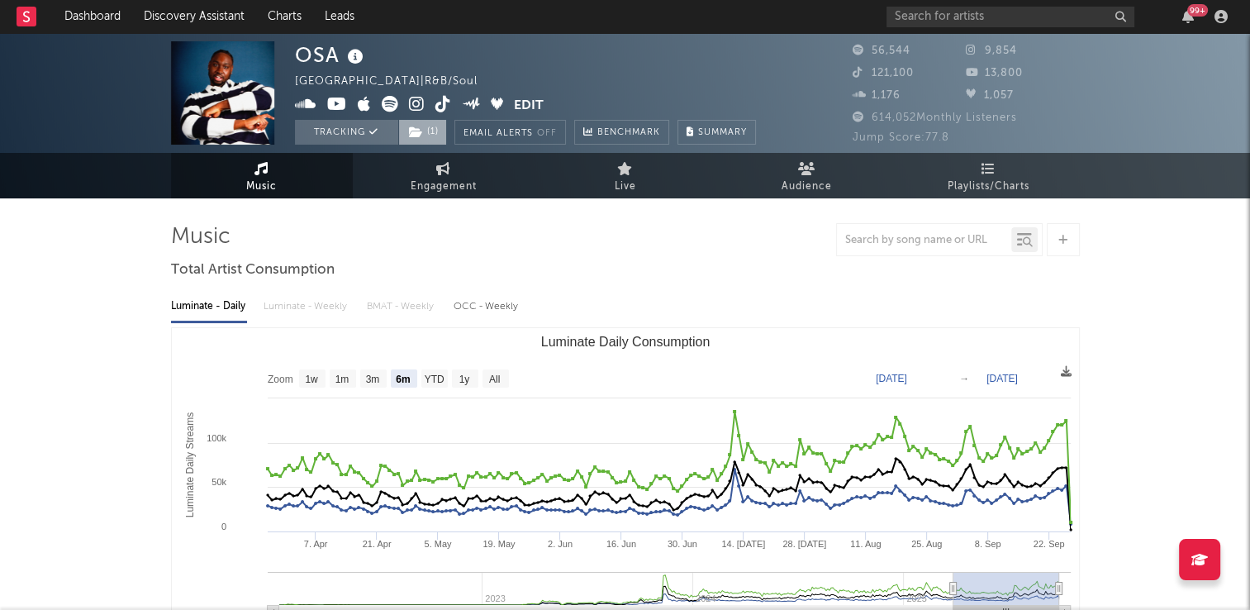
click at [416, 137] on icon at bounding box center [416, 132] width 14 height 12
click at [448, 173] on icon at bounding box center [443, 168] width 14 height 13
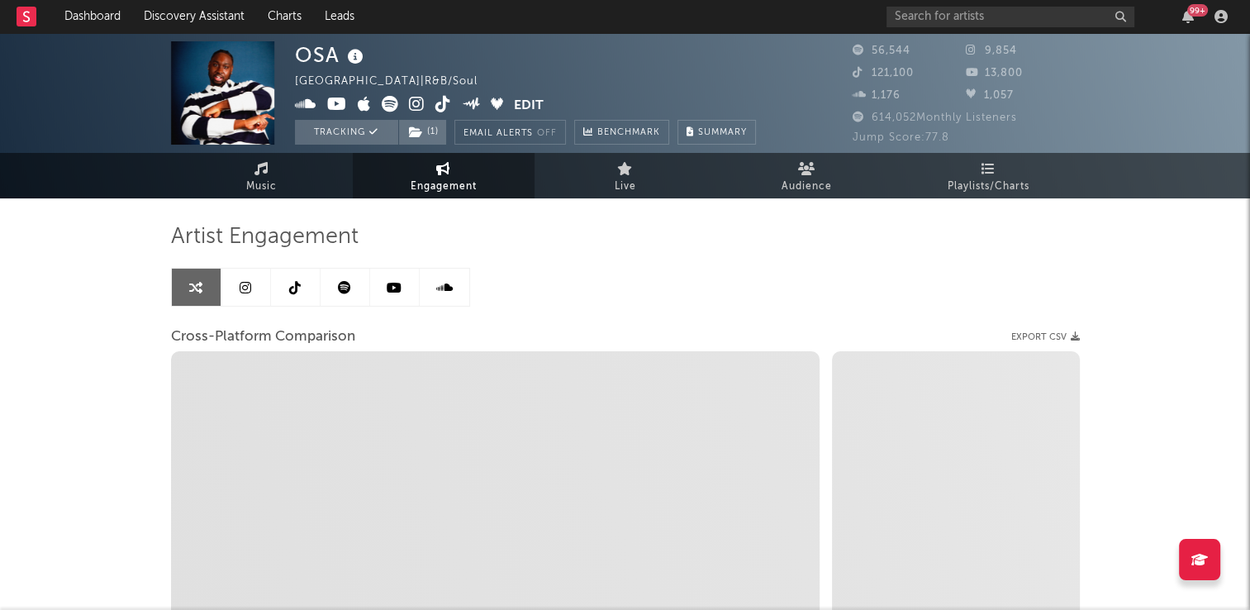
select select "1w"
click at [293, 281] on icon at bounding box center [295, 287] width 12 height 13
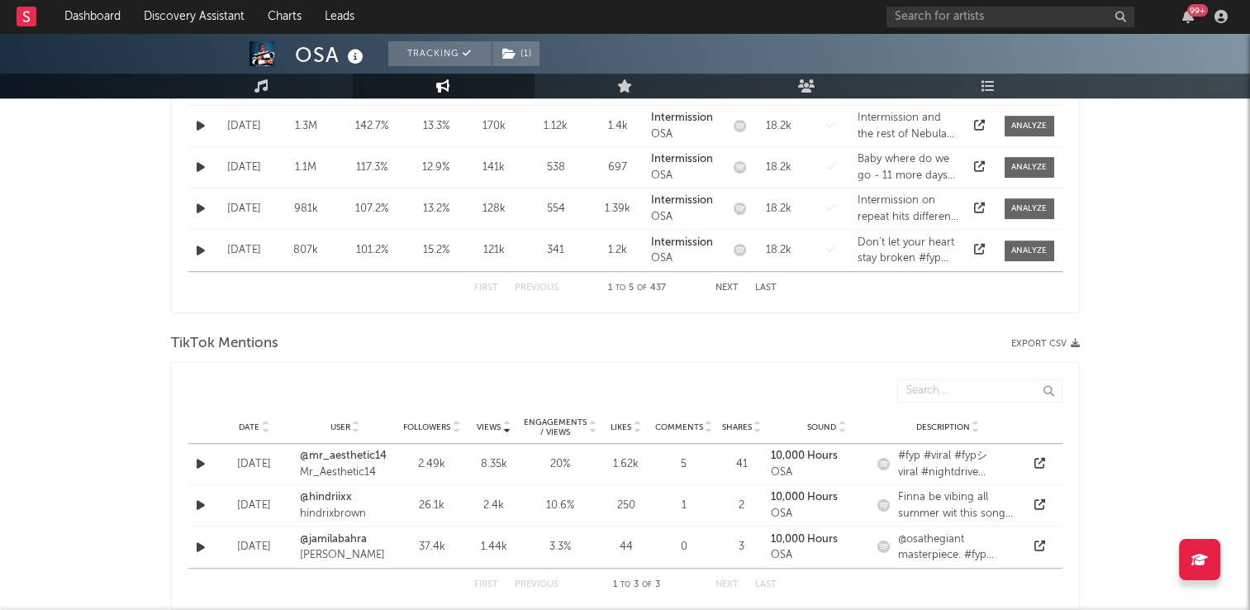
select select "6m"
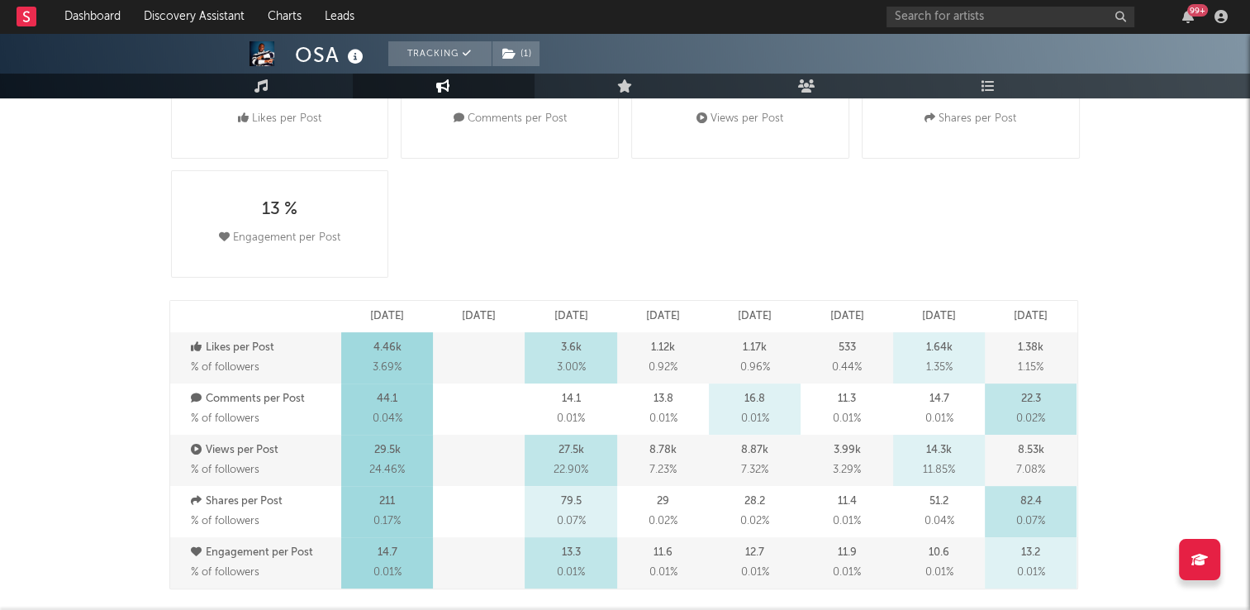
scroll to position [661, 0]
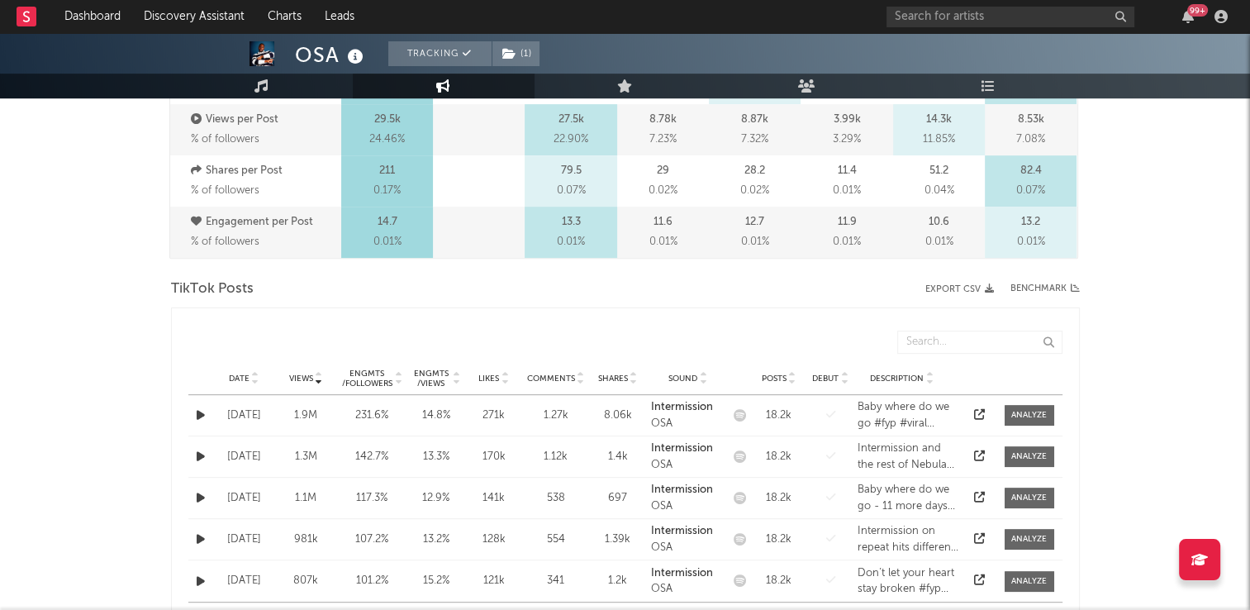
click at [254, 372] on icon at bounding box center [255, 375] width 8 height 7
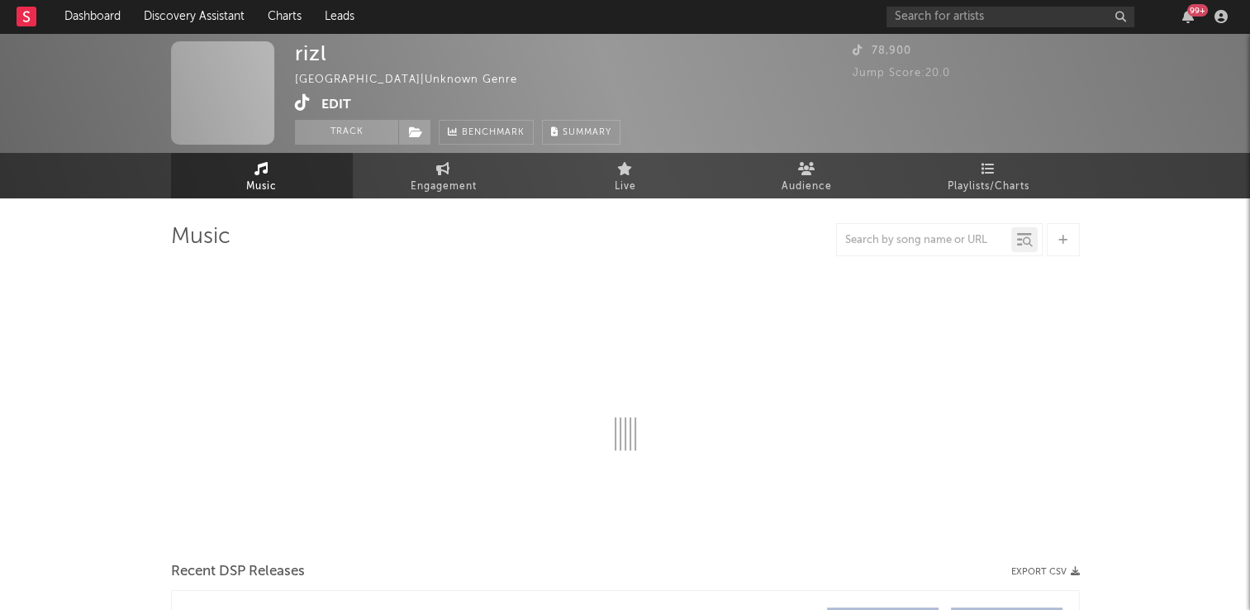
select select "1w"
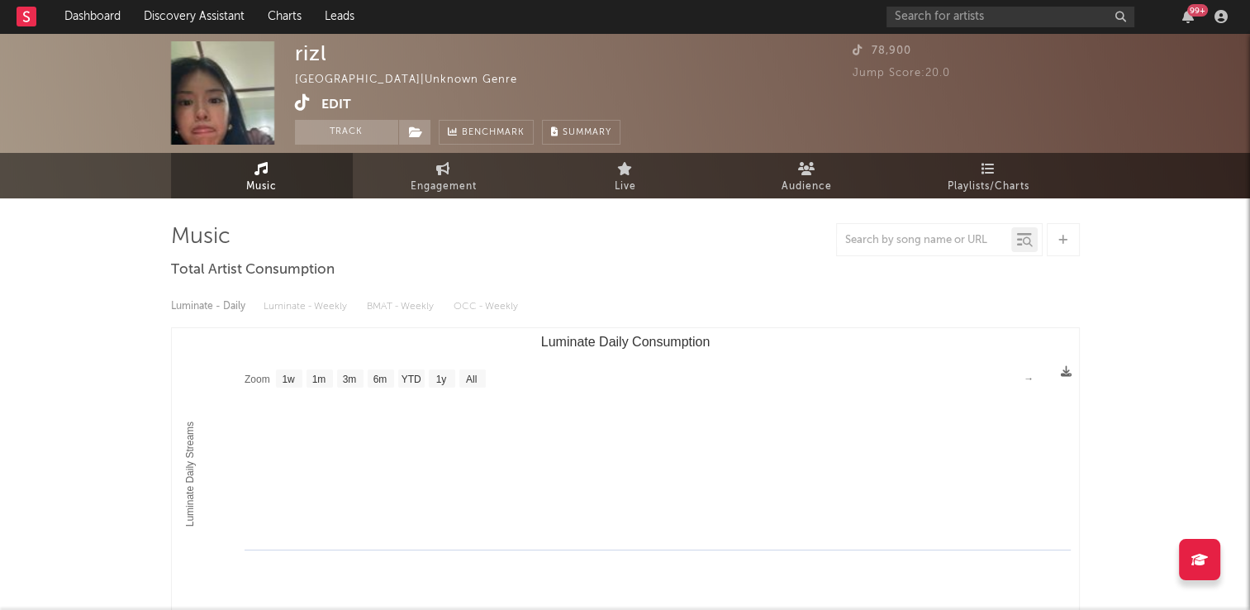
drag, startPoint x: 317, startPoint y: 140, endPoint x: 309, endPoint y: 118, distance: 23.8
click at [317, 140] on button "Track" at bounding box center [346, 132] width 103 height 25
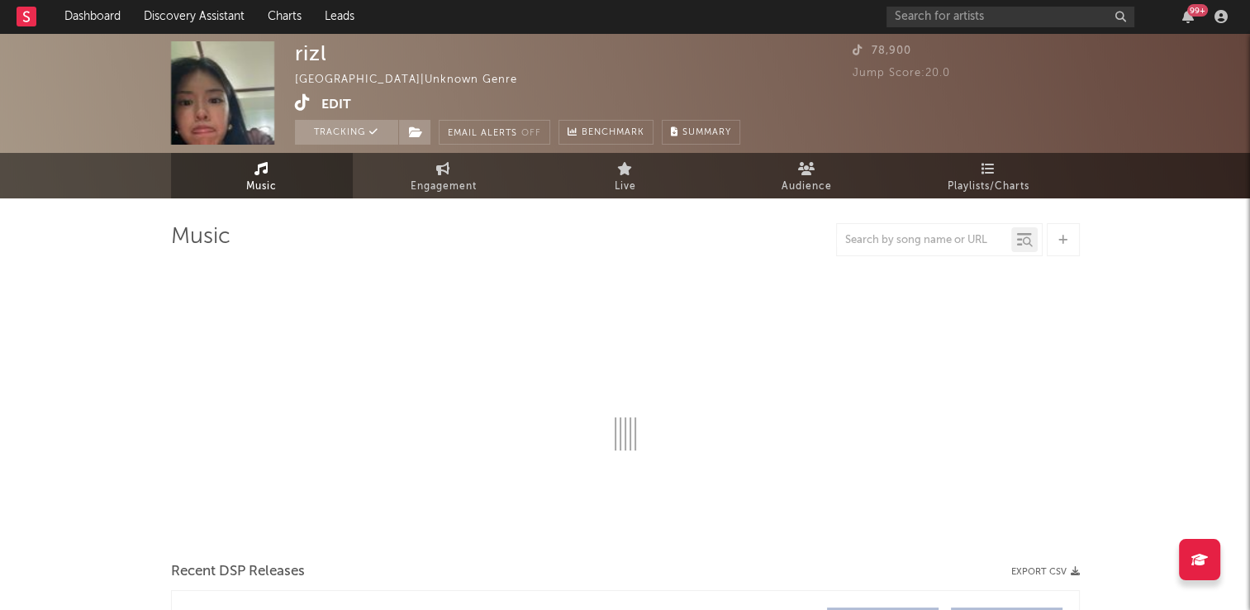
click at [297, 103] on icon at bounding box center [303, 102] width 16 height 17
select select "1w"
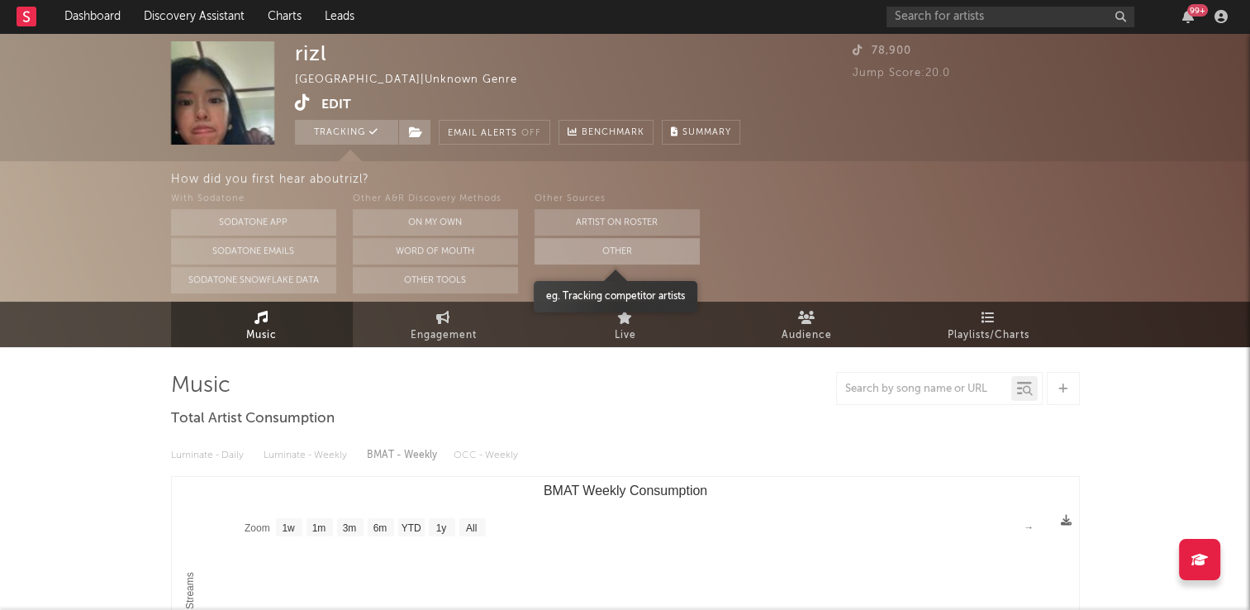
click at [587, 249] on button "Other" at bounding box center [617, 251] width 165 height 26
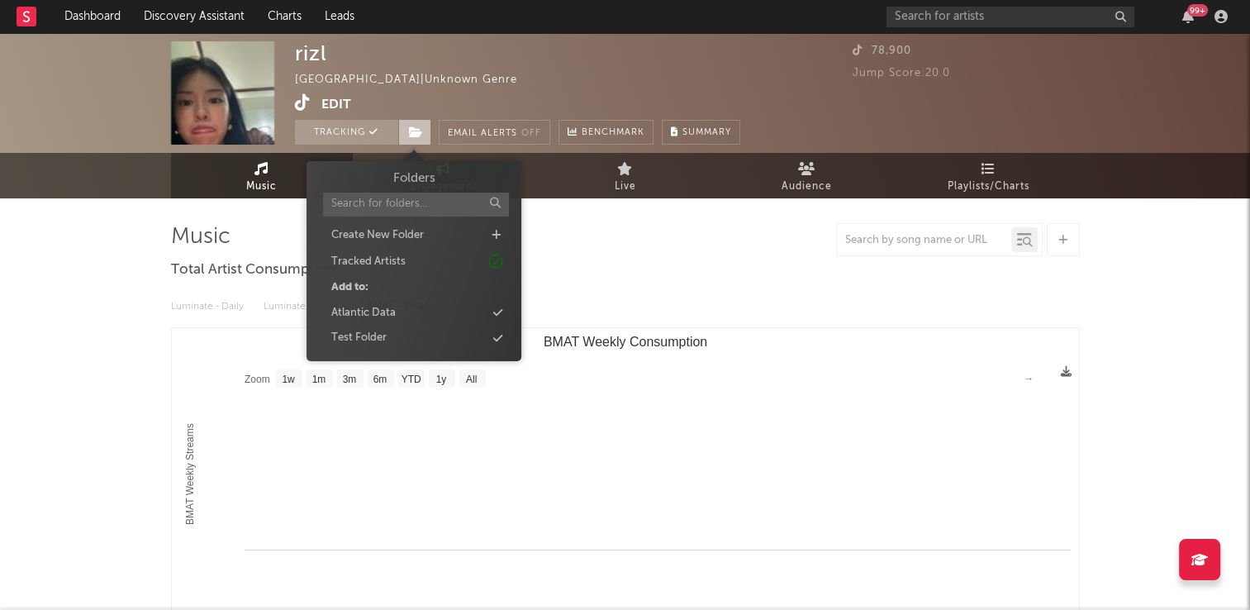
click at [413, 136] on icon at bounding box center [416, 132] width 14 height 12
click at [397, 317] on div "Atlantic Data" at bounding box center [414, 312] width 190 height 21
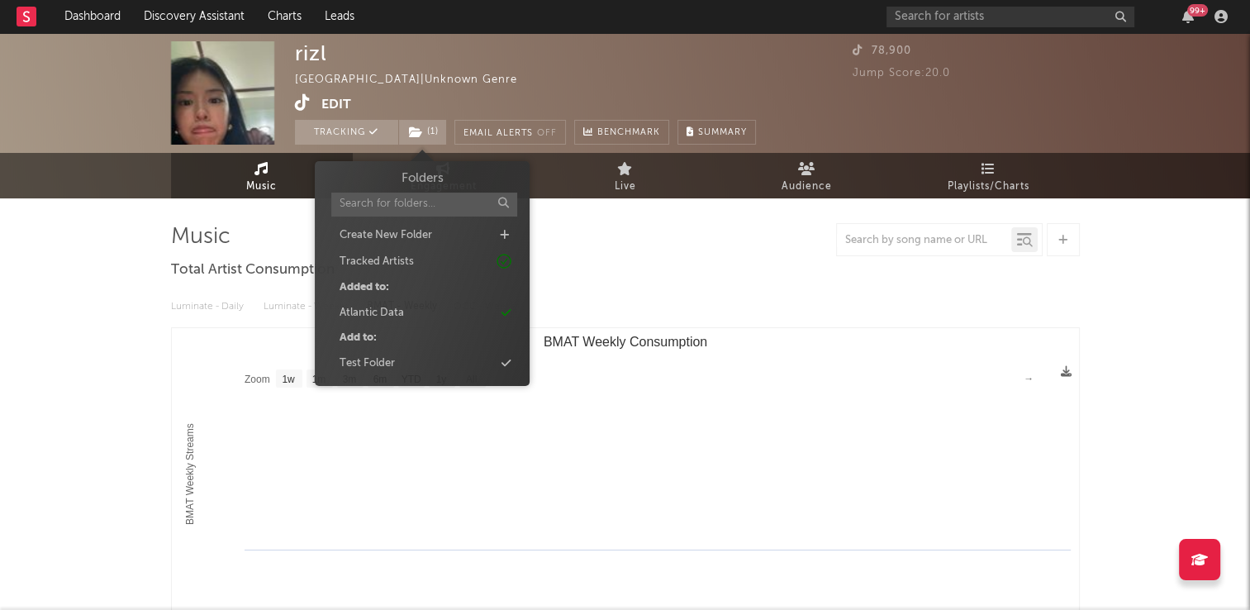
click at [737, 289] on div "Luminate - Daily Luminate - Weekly BMAT - Weekly OCC - Weekly Zoom 1w 1m 3m 6m …" at bounding box center [625, 473] width 909 height 379
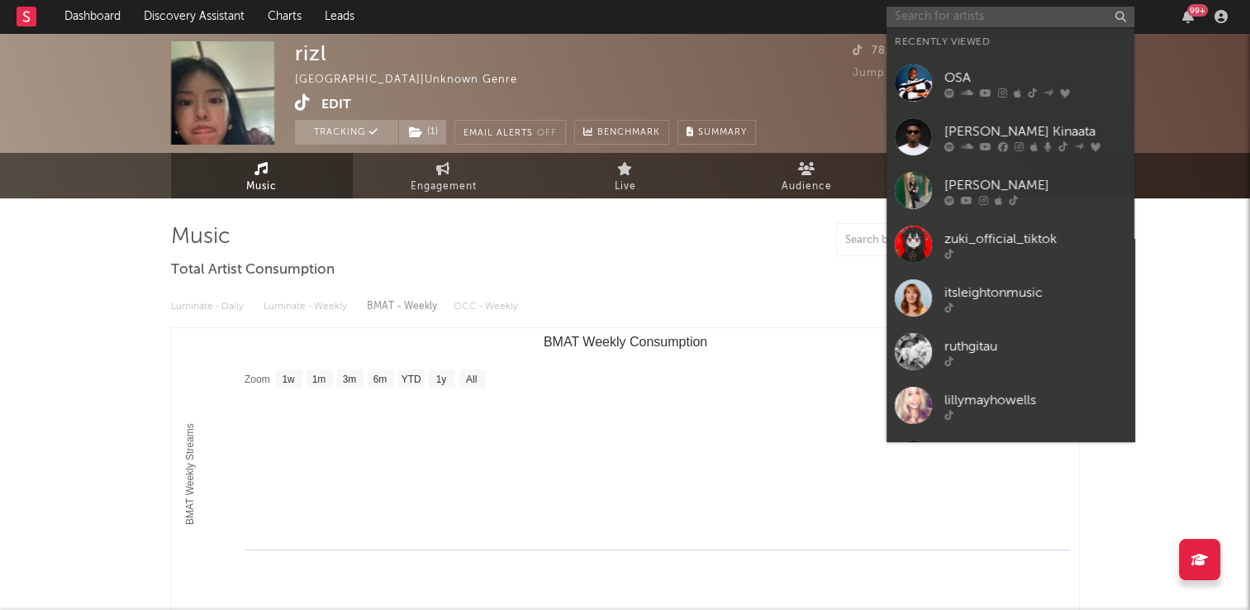
click at [933, 13] on input "text" at bounding box center [1011, 17] width 248 height 21
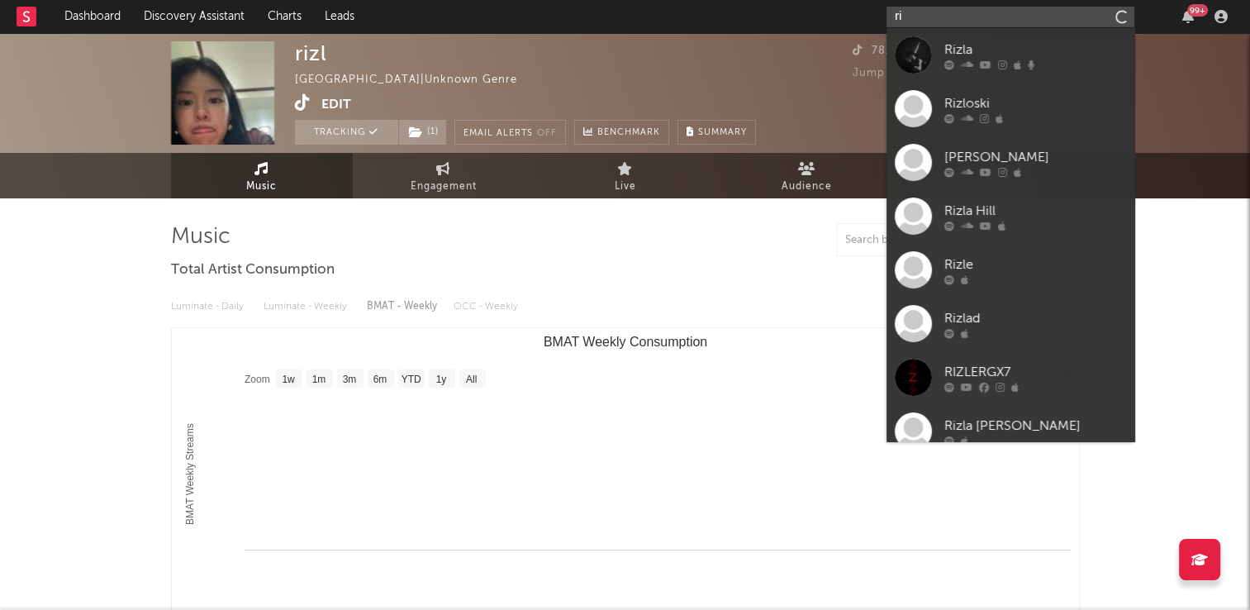
type input "r"
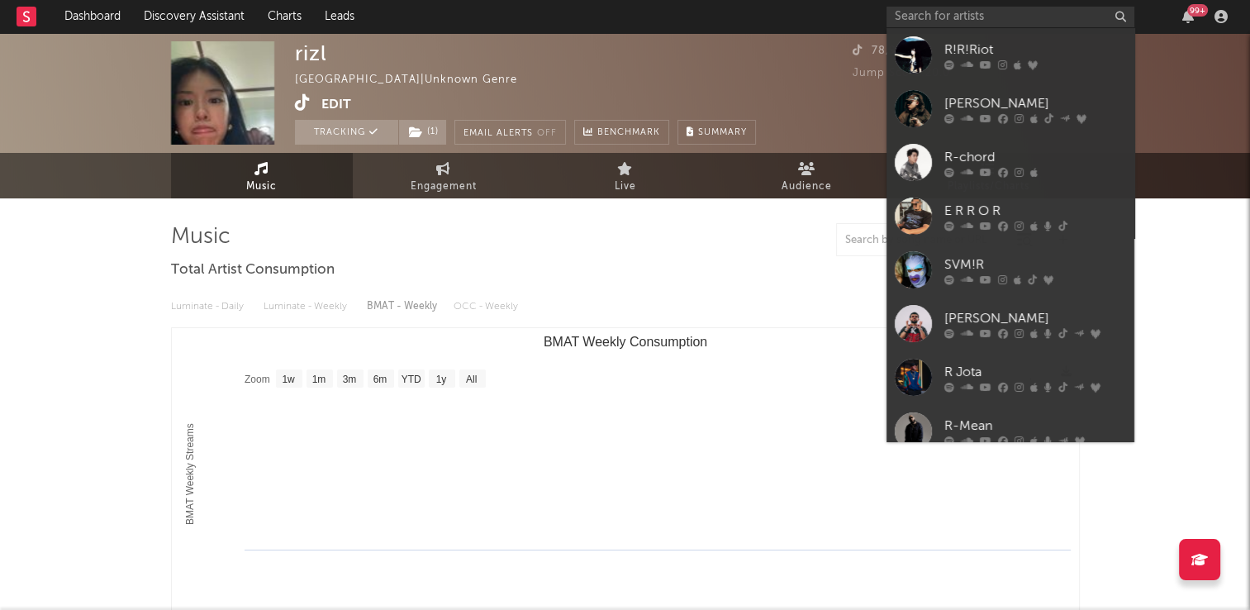
click at [127, 359] on div "rizl Ireland | Unknown Genre Edit Tracking ( 1 ) Email Alerts Off Benchmark Sum…" at bounding box center [625, 543] width 1250 height 1020
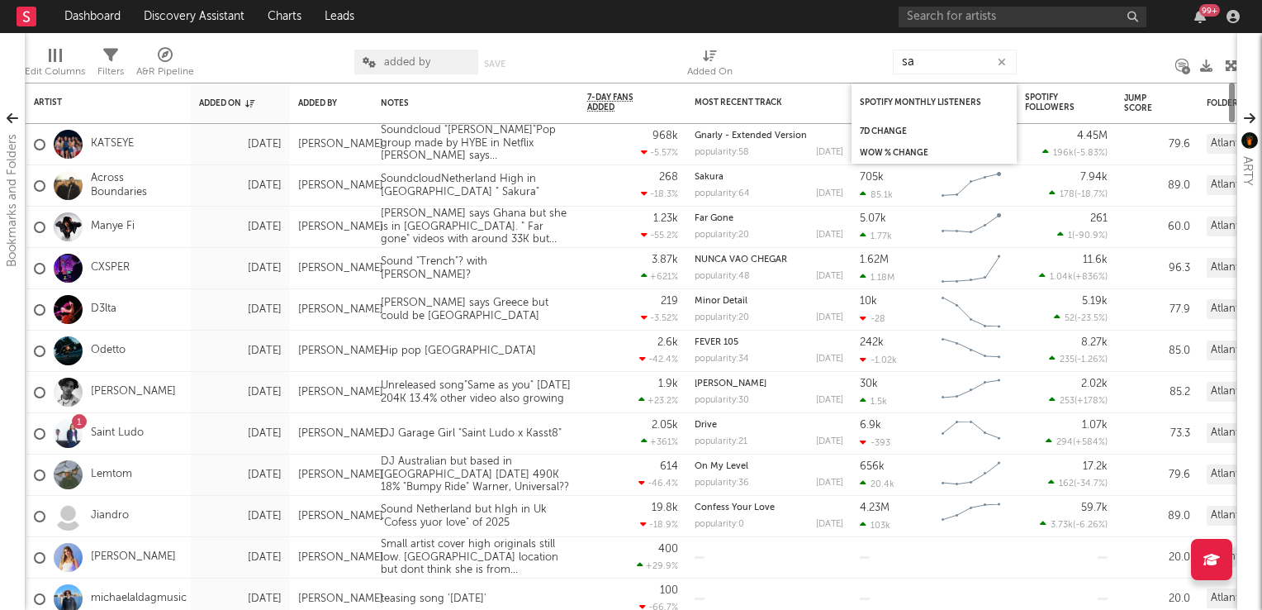
type input "s"
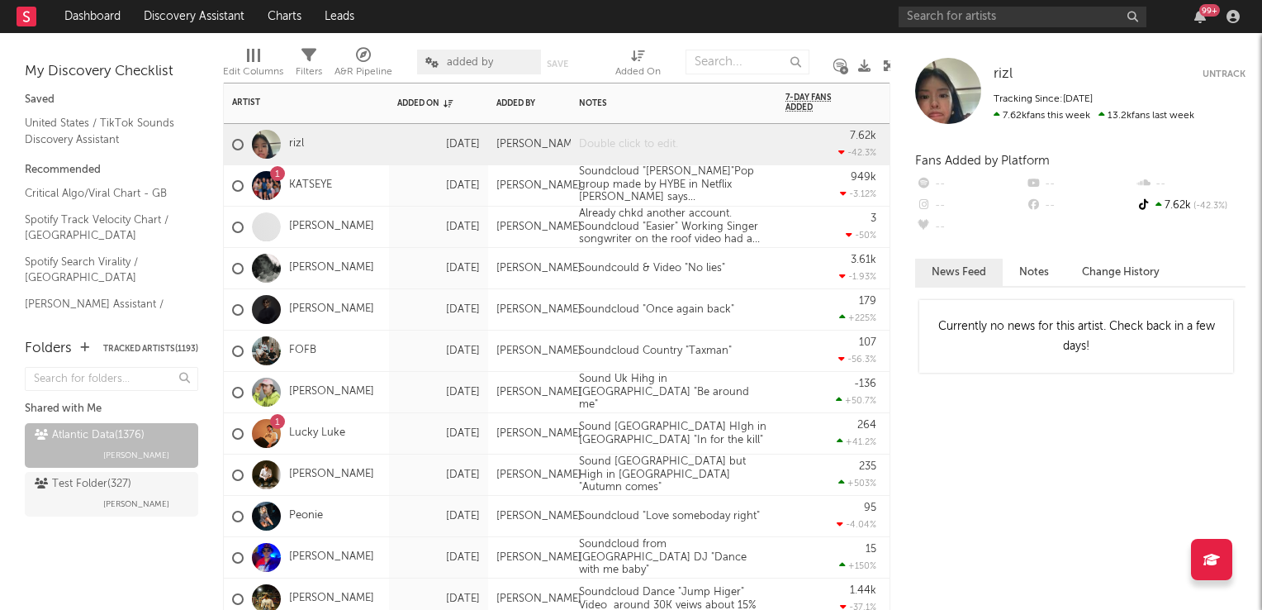
click at [639, 150] on div at bounding box center [674, 144] width 207 height 40
click at [641, 150] on div at bounding box center [674, 144] width 207 height 40
drag, startPoint x: 810, startPoint y: 329, endPoint x: 878, endPoint y: 0, distance: 335.9
click at [810, 329] on div "179 +225 %" at bounding box center [831, 309] width 91 height 40
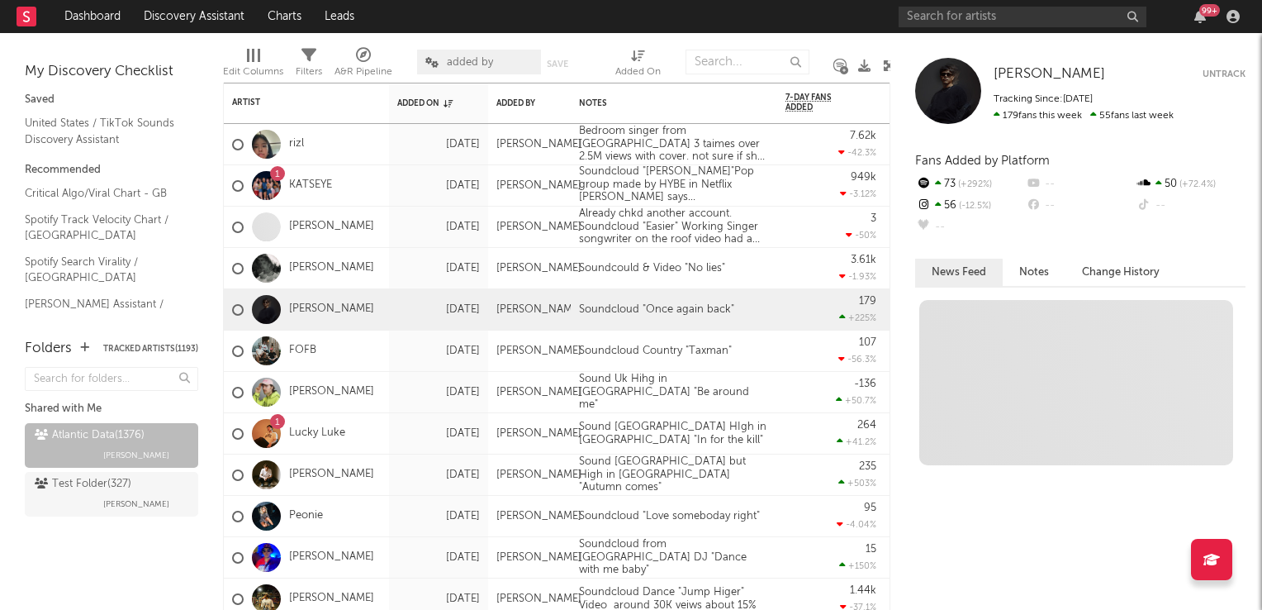
click at [888, 65] on icon at bounding box center [889, 65] width 12 height 12
